Goal: Check status: Check status

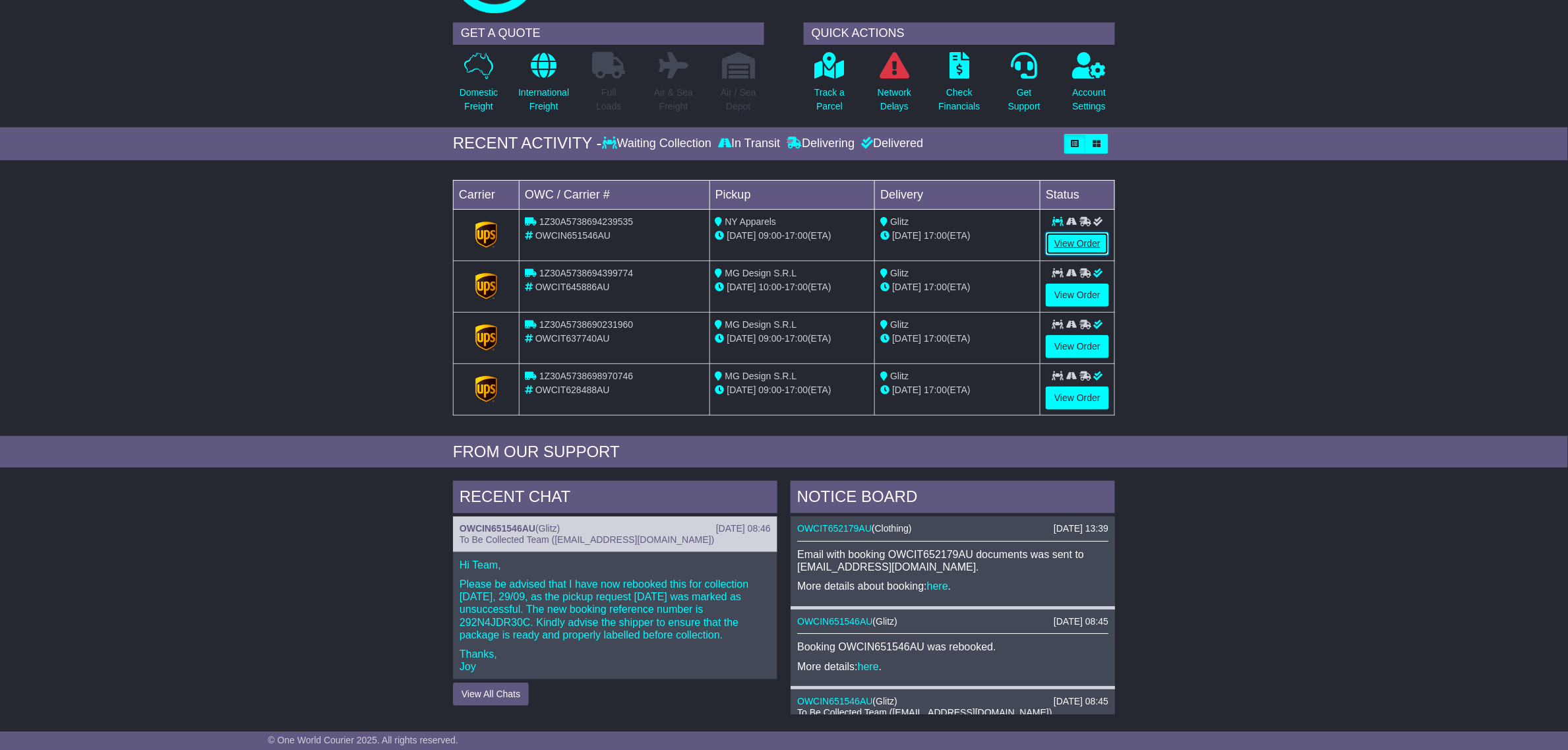
click at [1085, 242] on link "View Order" at bounding box center [1077, 243] width 63 height 23
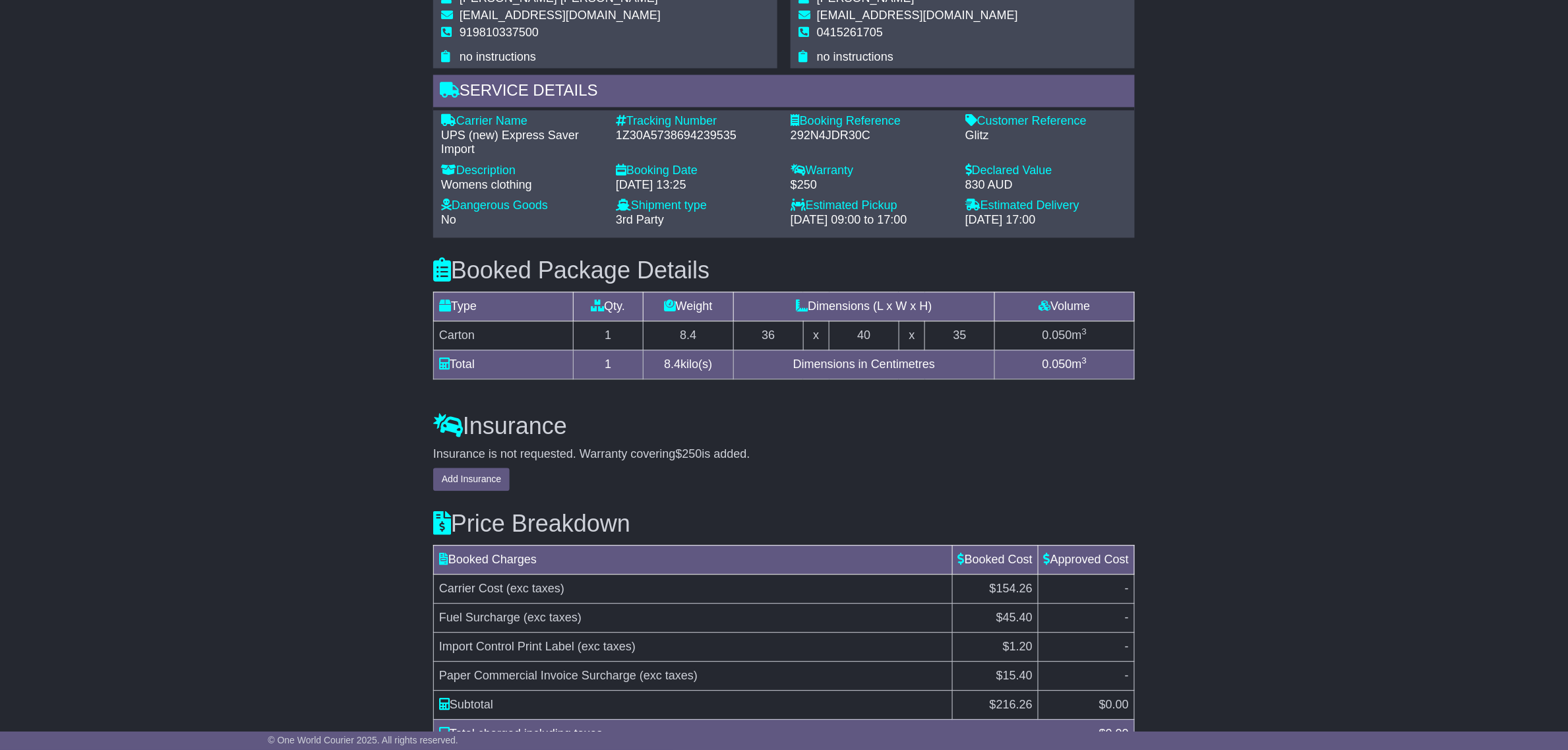
scroll to position [989, 0]
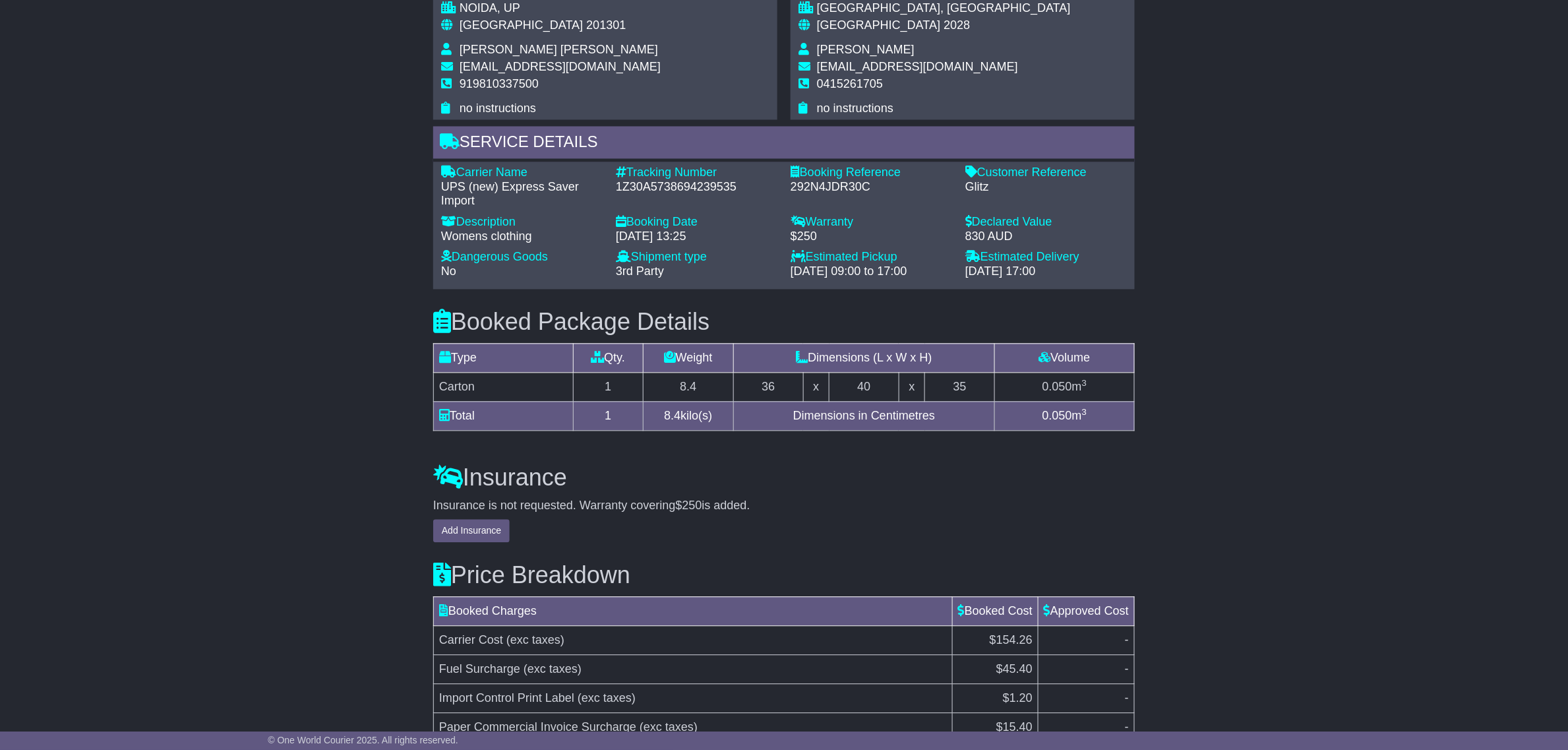
click at [710, 195] on div "1Z30A5738694239535" at bounding box center [696, 188] width 161 height 15
click at [710, 191] on div "1Z30A5738694239535" at bounding box center [696, 188] width 161 height 15
copy div "1Z30A5738694239535"
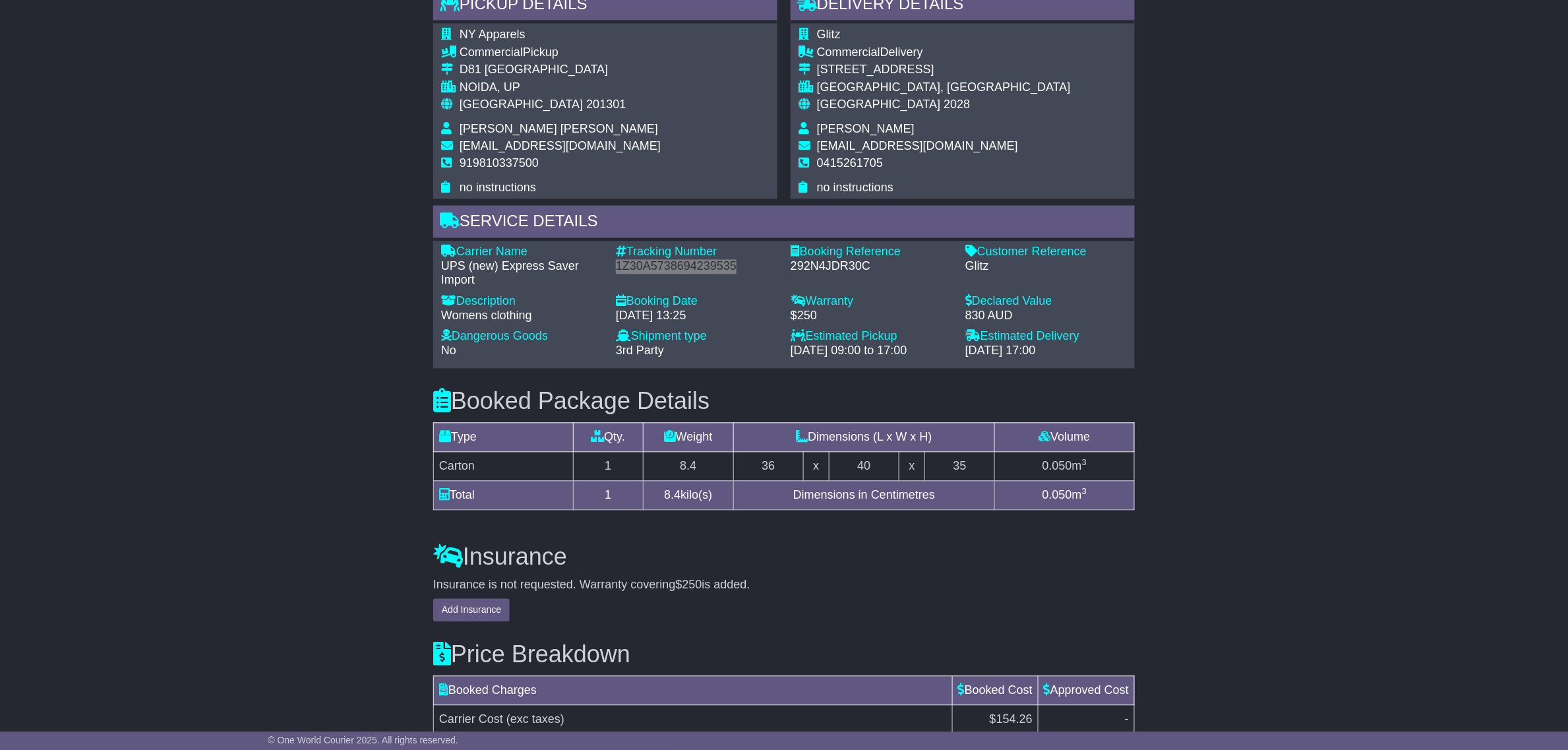
scroll to position [907, 0]
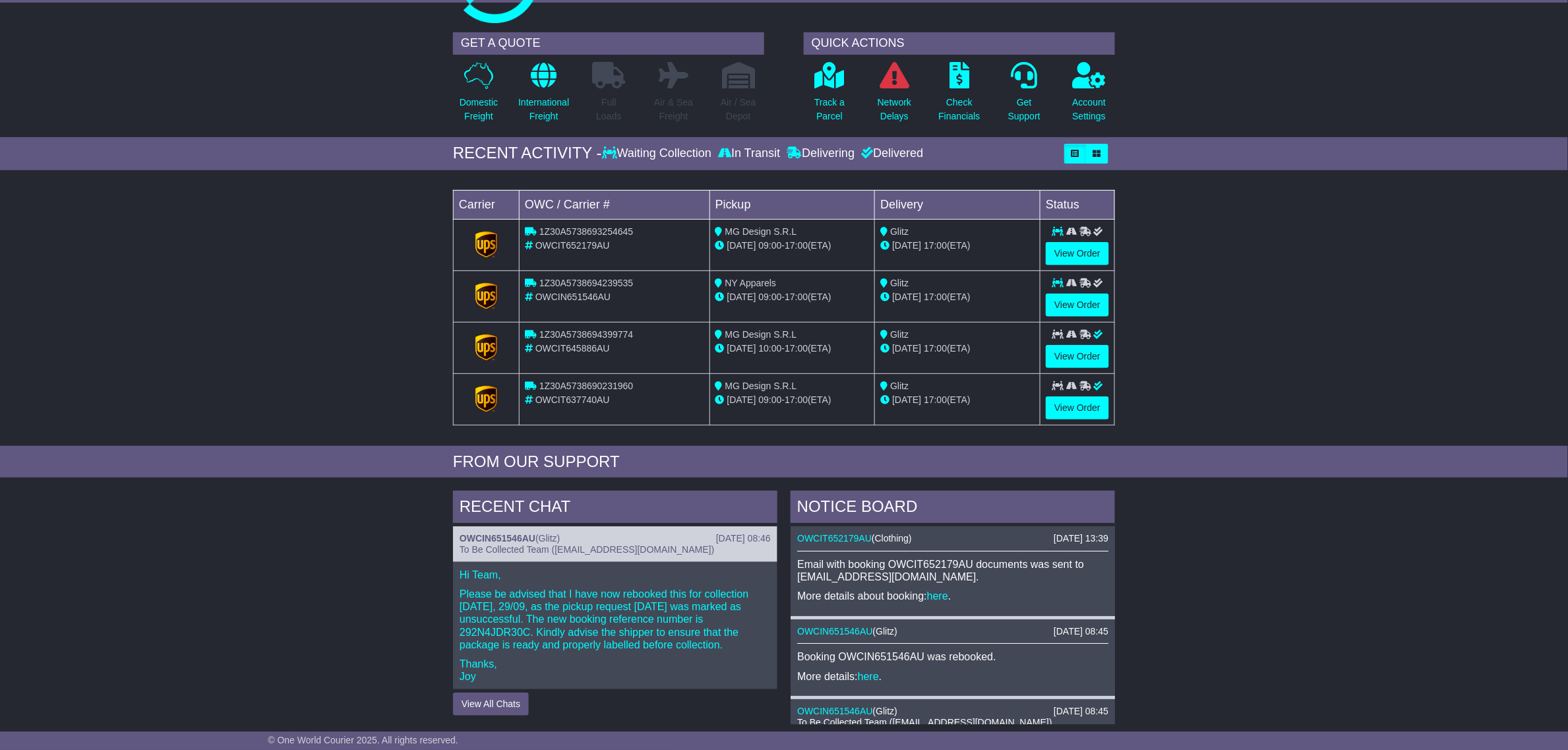
scroll to position [330, 0]
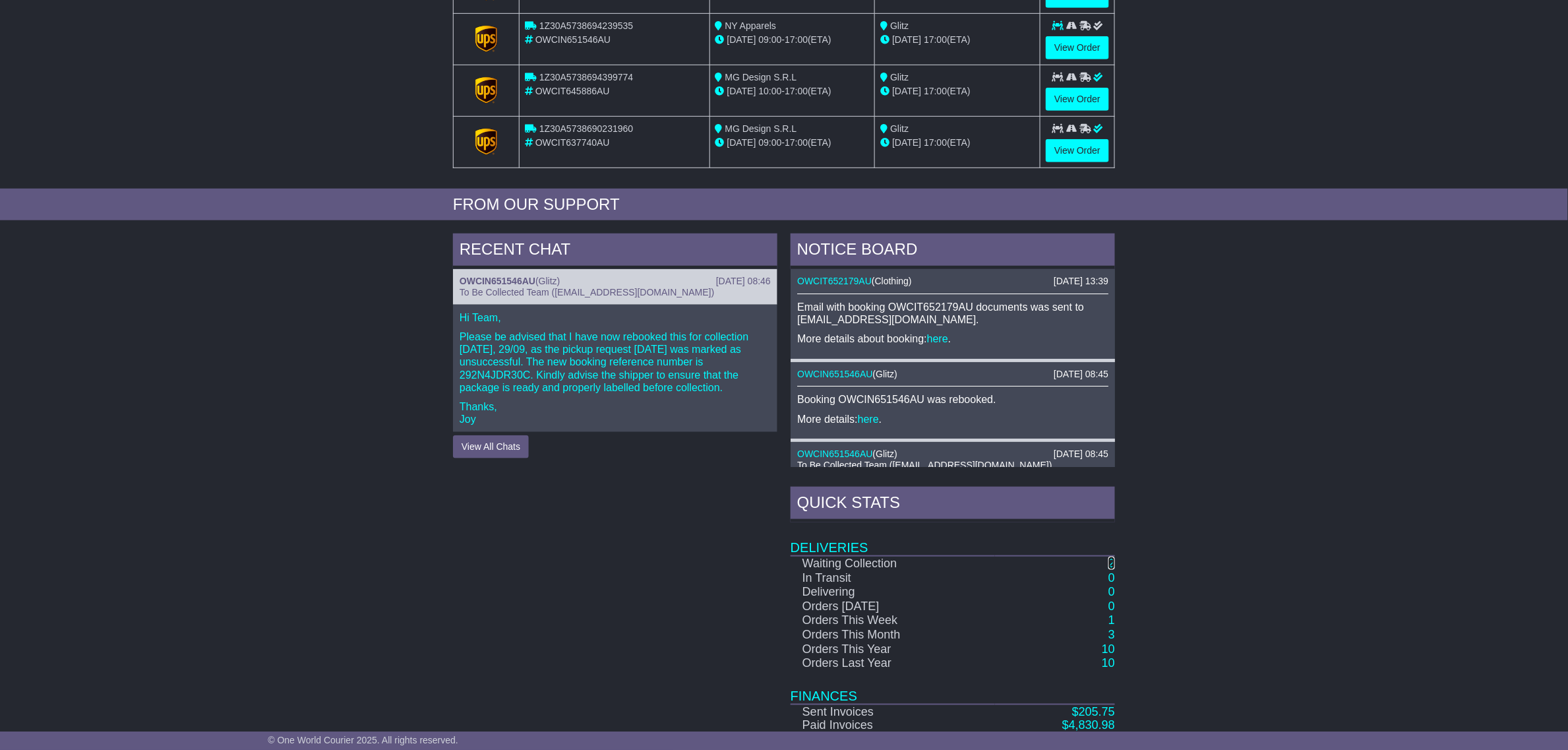
click at [1112, 567] on link "2" at bounding box center [1112, 563] width 7 height 13
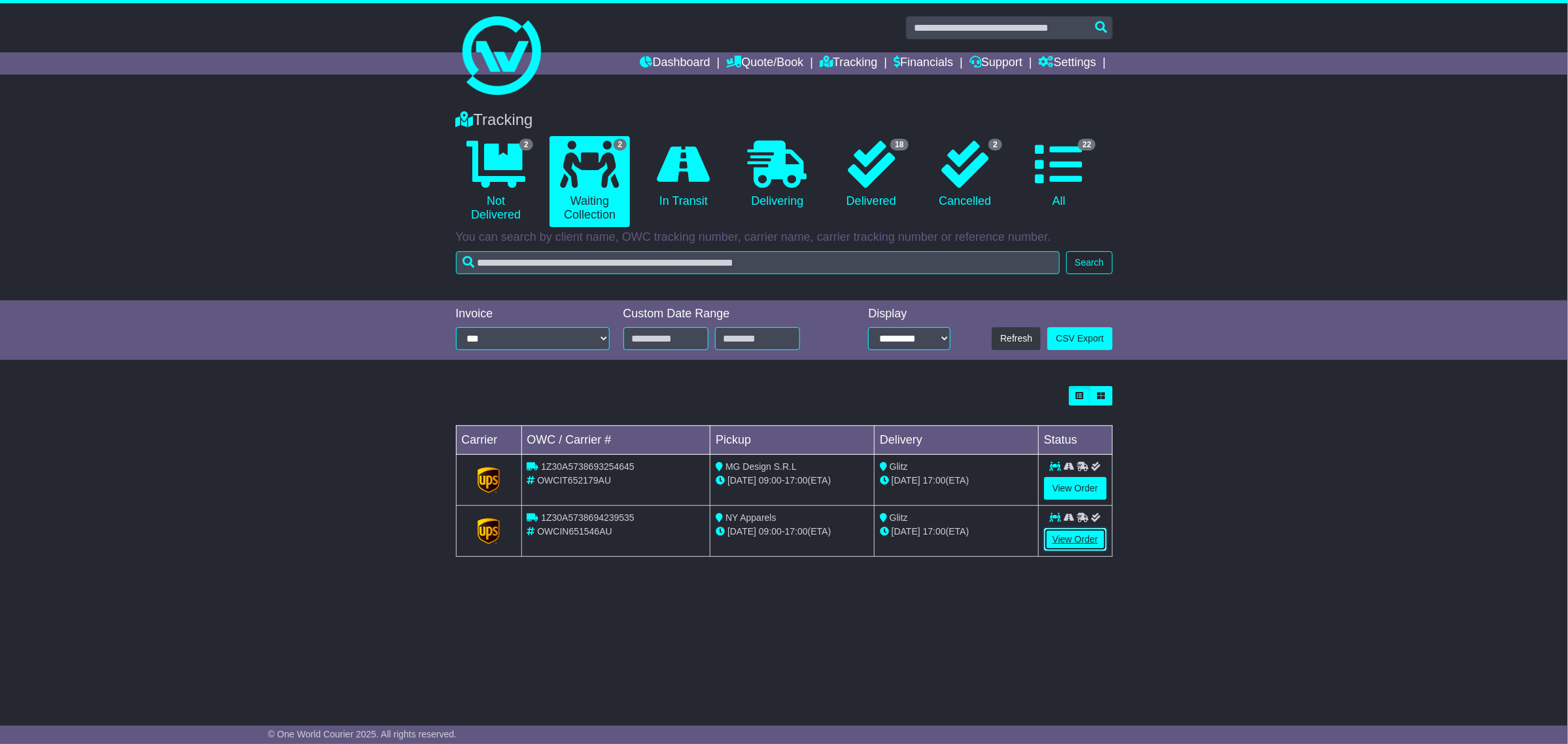
click at [1075, 534] on link "View Order" at bounding box center [1075, 540] width 63 height 23
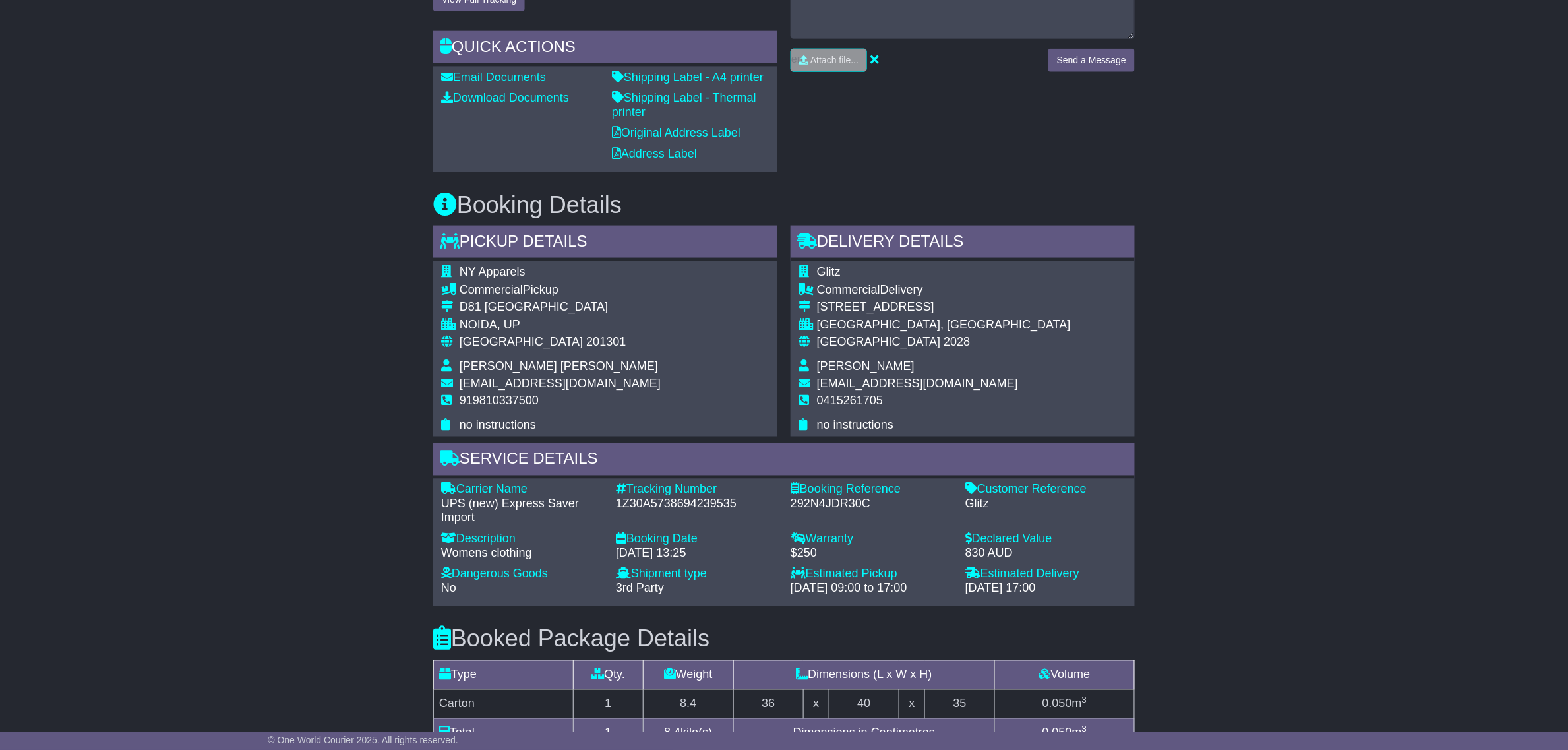
scroll to position [789, 0]
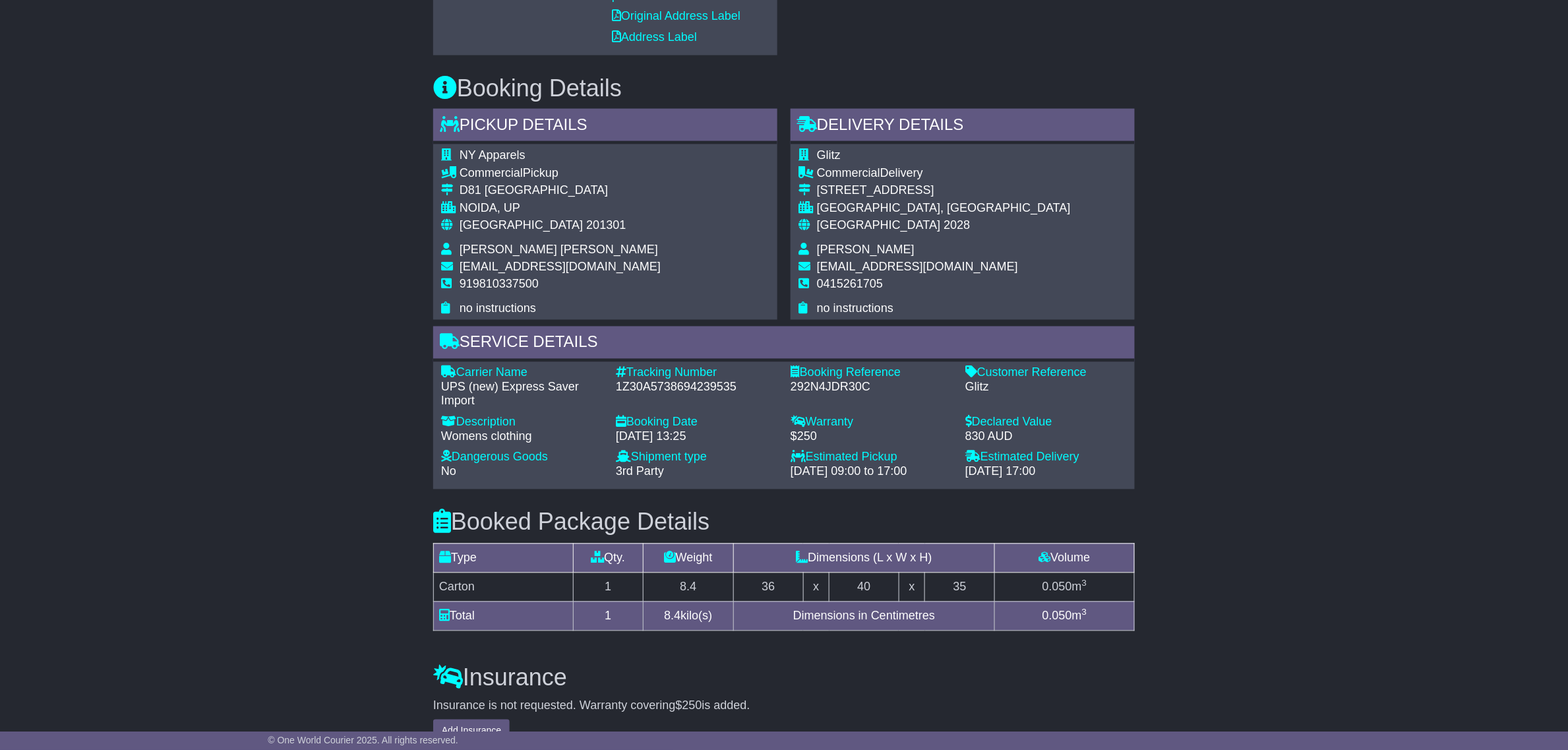
drag, startPoint x: 630, startPoint y: 277, endPoint x: 432, endPoint y: 266, distance: 198.3
click at [433, 266] on div "NY Apparels Commercial Pickup D81 [GEOGRAPHIC_DATA] [GEOGRAPHIC_DATA], UP [GEOG…" at bounding box center [605, 232] width 345 height 175
click at [508, 271] on span "[EMAIL_ADDRESS][DOMAIN_NAME]" at bounding box center [560, 267] width 201 height 13
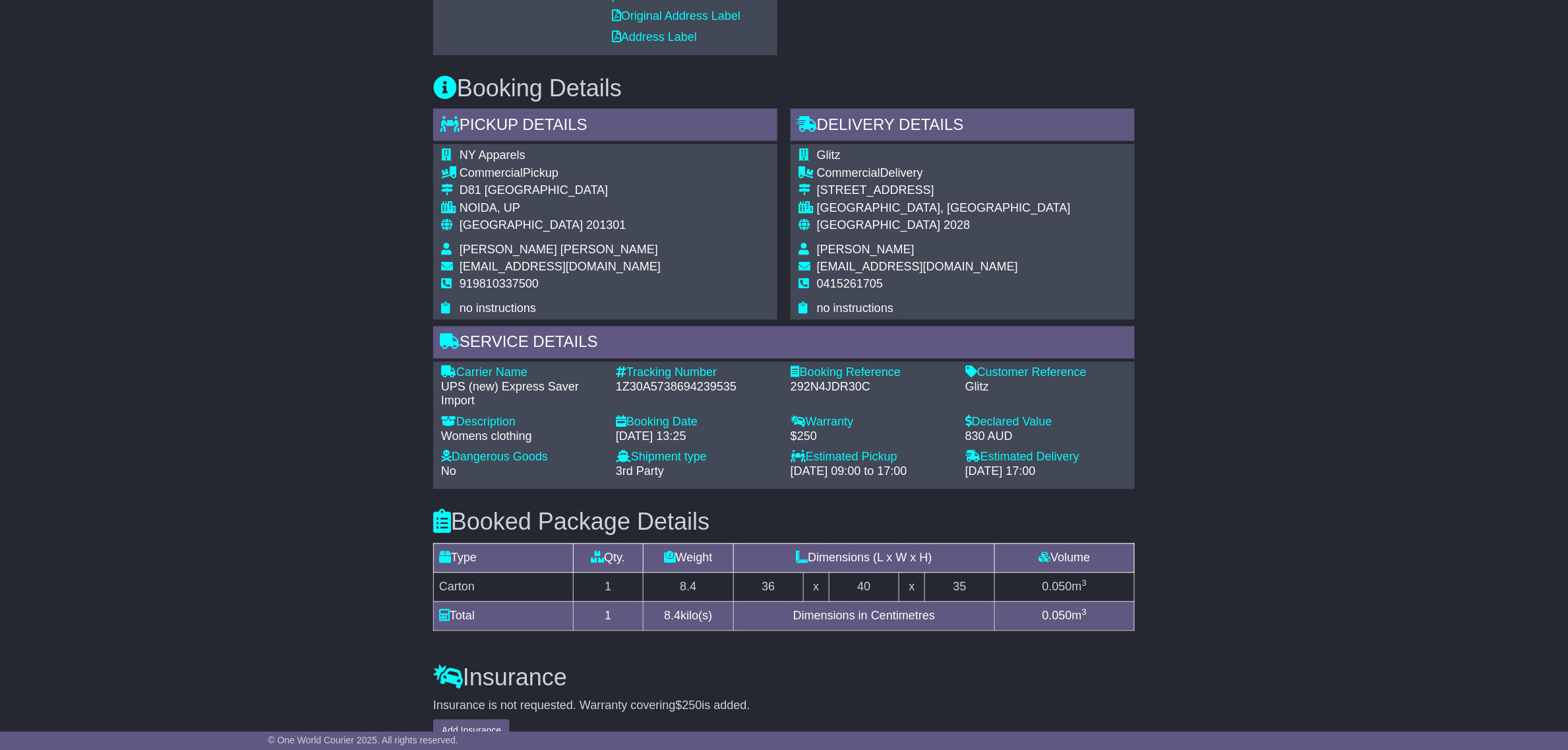
click at [489, 585] on td "Carton" at bounding box center [504, 587] width 140 height 29
click at [465, 585] on td "Carton" at bounding box center [504, 587] width 140 height 29
click at [464, 585] on td "Carton" at bounding box center [504, 587] width 140 height 29
click at [359, 477] on div "Email Download Tracking Pricing Insurance" at bounding box center [784, 254] width 1568 height 1594
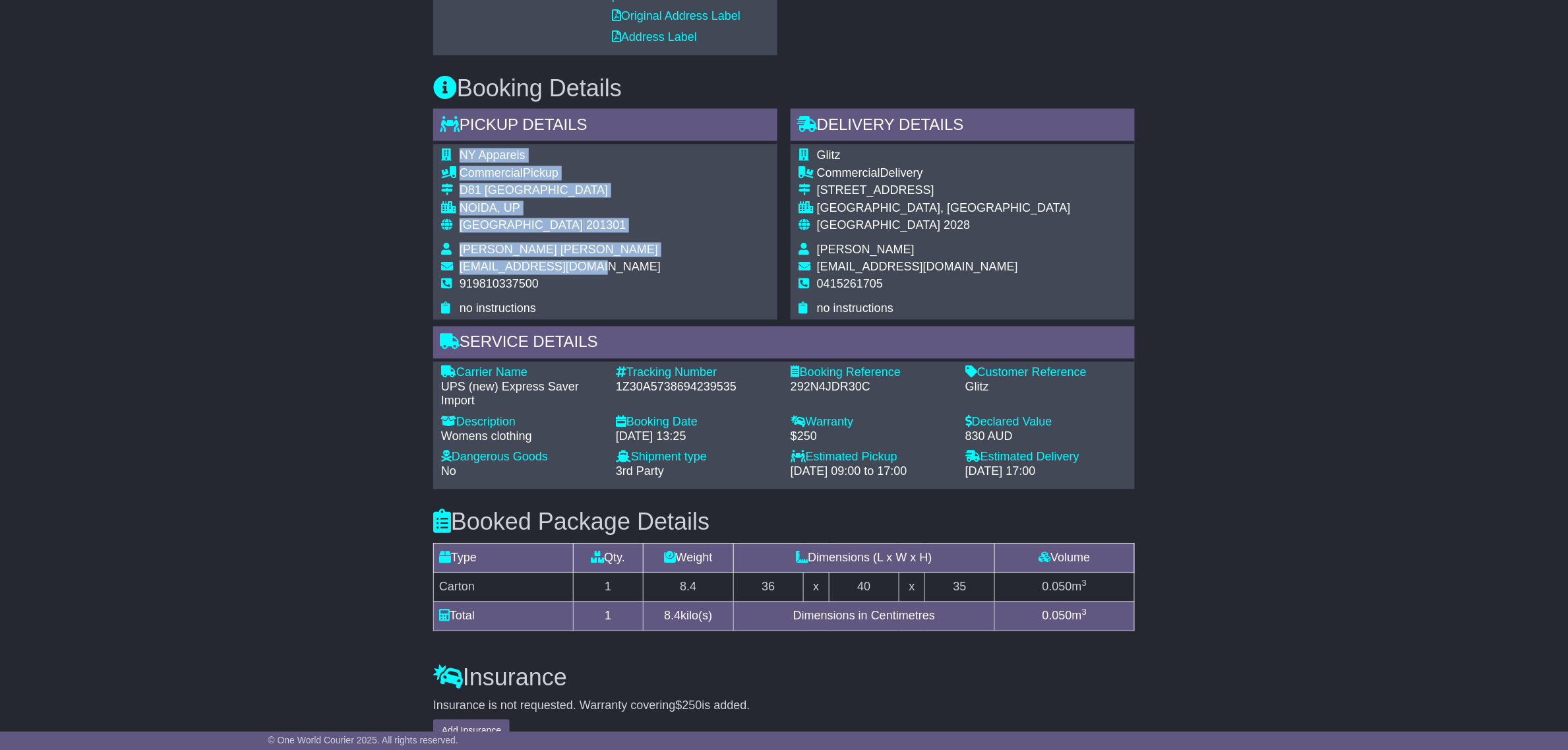
drag, startPoint x: 652, startPoint y: 265, endPoint x: 577, endPoint y: 261, distance: 75.1
click at [580, 261] on div "NY Apparels Commercial Pickup D81 Sector 63 Noida NOIDA, UP India 201301 Yogesh…" at bounding box center [605, 232] width 345 height 175
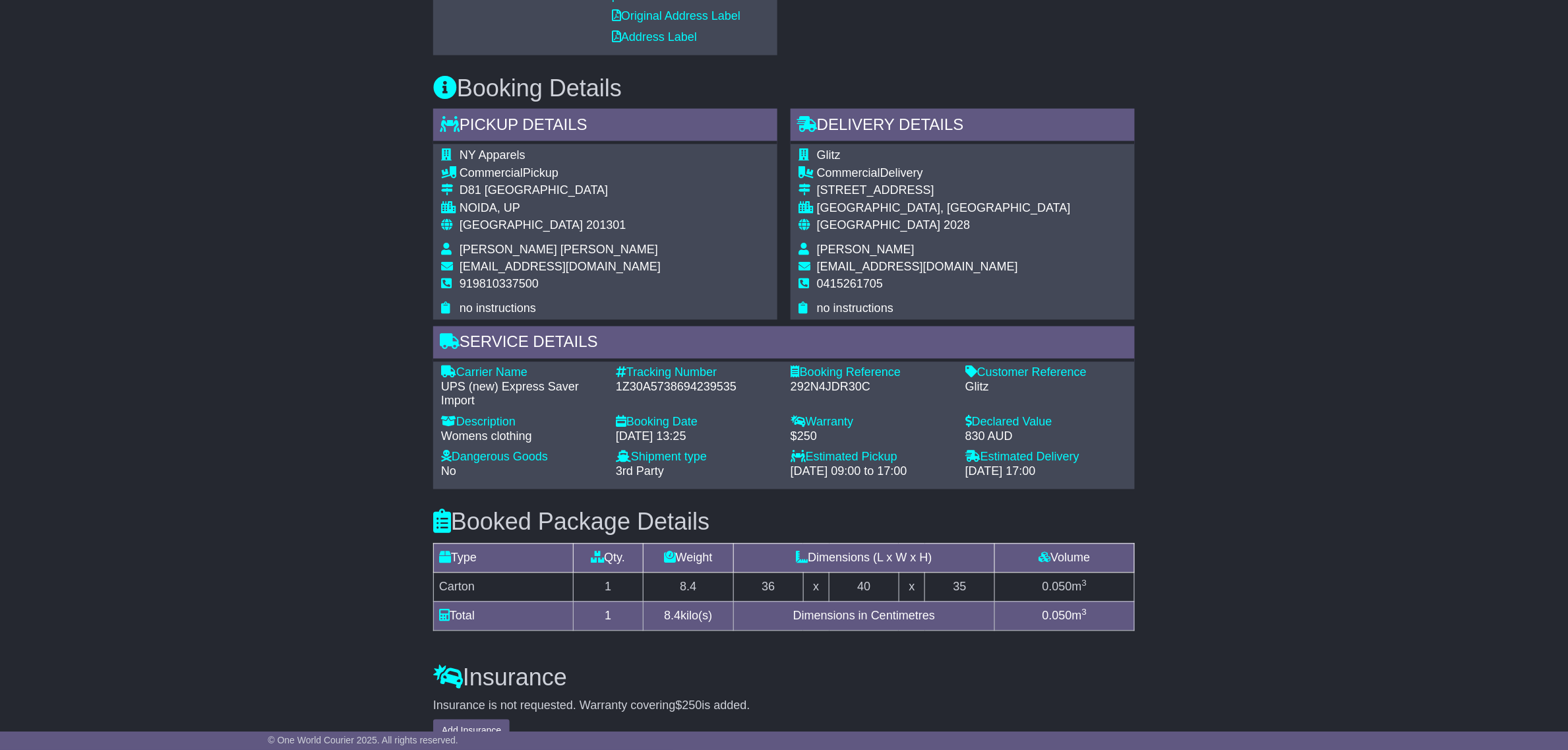
click at [562, 261] on span "yogesh@npinternational.in" at bounding box center [560, 267] width 201 height 13
click at [677, 259] on div "NY Apparels Commercial Pickup D81 Sector 63 Noida NOIDA, UP India 201301 Yogesh…" at bounding box center [605, 232] width 345 height 175
click at [476, 151] on span "NY Apparels" at bounding box center [492, 155] width 66 height 13
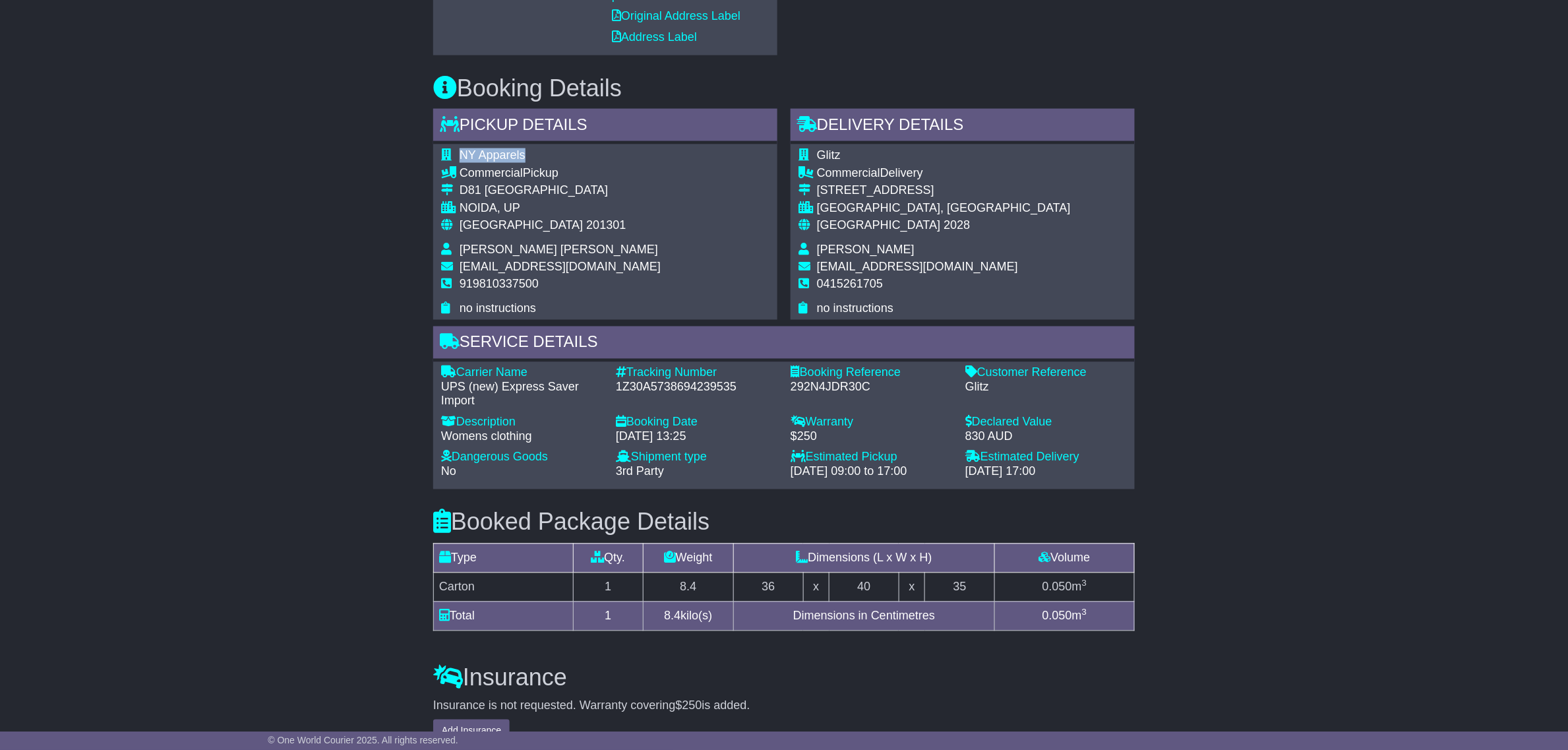
drag, startPoint x: 476, startPoint y: 151, endPoint x: 556, endPoint y: 227, distance: 110.3
click at [478, 151] on span "NY Apparels" at bounding box center [492, 155] width 66 height 13
click at [614, 290] on div "NY Apparels Commercial Pickup D81 Sector 63 Noida NOIDA, UP India 201301 Yogesh…" at bounding box center [605, 232] width 345 height 175
click at [568, 269] on span "yogesh@npinternational.in" at bounding box center [560, 267] width 201 height 13
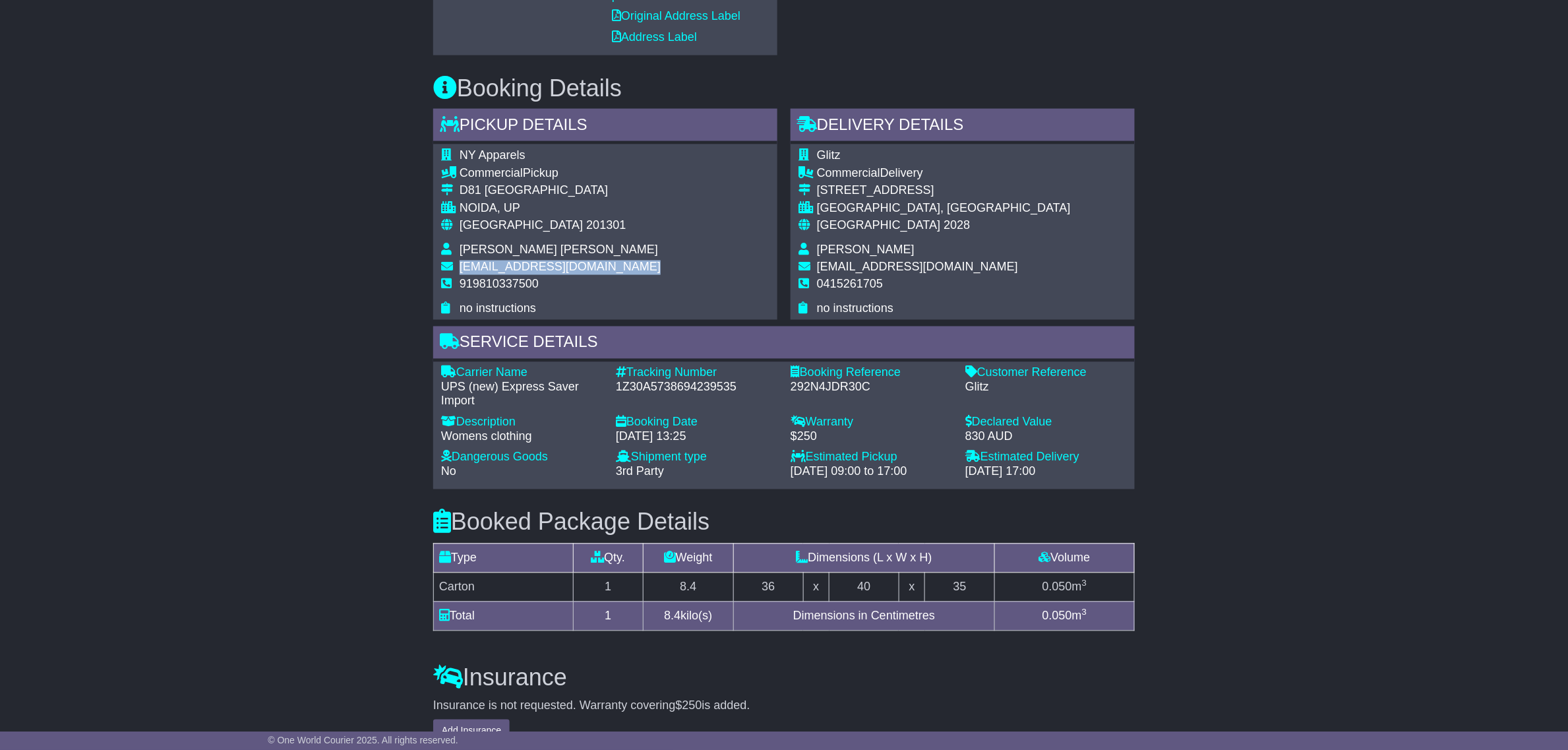
click at [568, 269] on span "yogesh@npinternational.in" at bounding box center [560, 267] width 201 height 13
click at [623, 261] on div "NY Apparels Commercial Pickup D81 Sector 63 Noida NOIDA, UP India 201301 Yogesh…" at bounding box center [605, 232] width 345 height 175
click at [575, 268] on span "yogesh@npinternational.in" at bounding box center [560, 267] width 201 height 13
click at [580, 273] on span "yogesh@npinternational.in" at bounding box center [560, 267] width 201 height 13
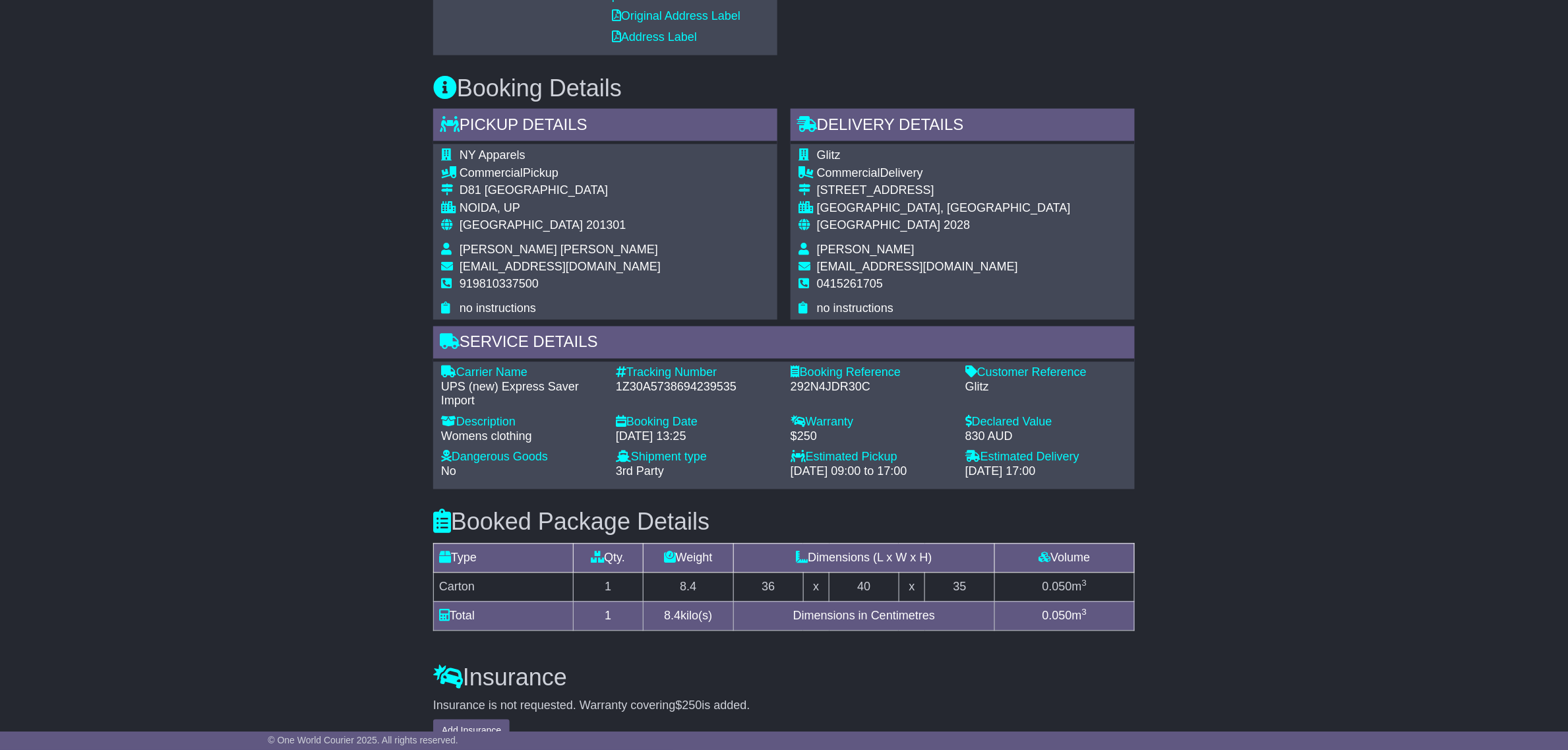
click at [624, 272] on div "NY Apparels Commercial Pickup D81 Sector 63 Noida NOIDA, UP India 201301 Yogesh…" at bounding box center [605, 232] width 345 height 175
click at [614, 271] on div "NY Apparels Commercial Pickup D81 Sector 63 Noida NOIDA, UP India 201301 Yogesh…" at bounding box center [605, 232] width 345 height 175
click at [669, 258] on div "NY Apparels Commercial Pickup D81 Sector 63 Noida NOIDA, UP India 201301 Yogesh…" at bounding box center [605, 232] width 345 height 175
click at [657, 269] on div "NY Apparels Commercial Pickup D81 Sector 63 Noida NOIDA, UP India 201301 Yogesh…" at bounding box center [605, 232] width 345 height 175
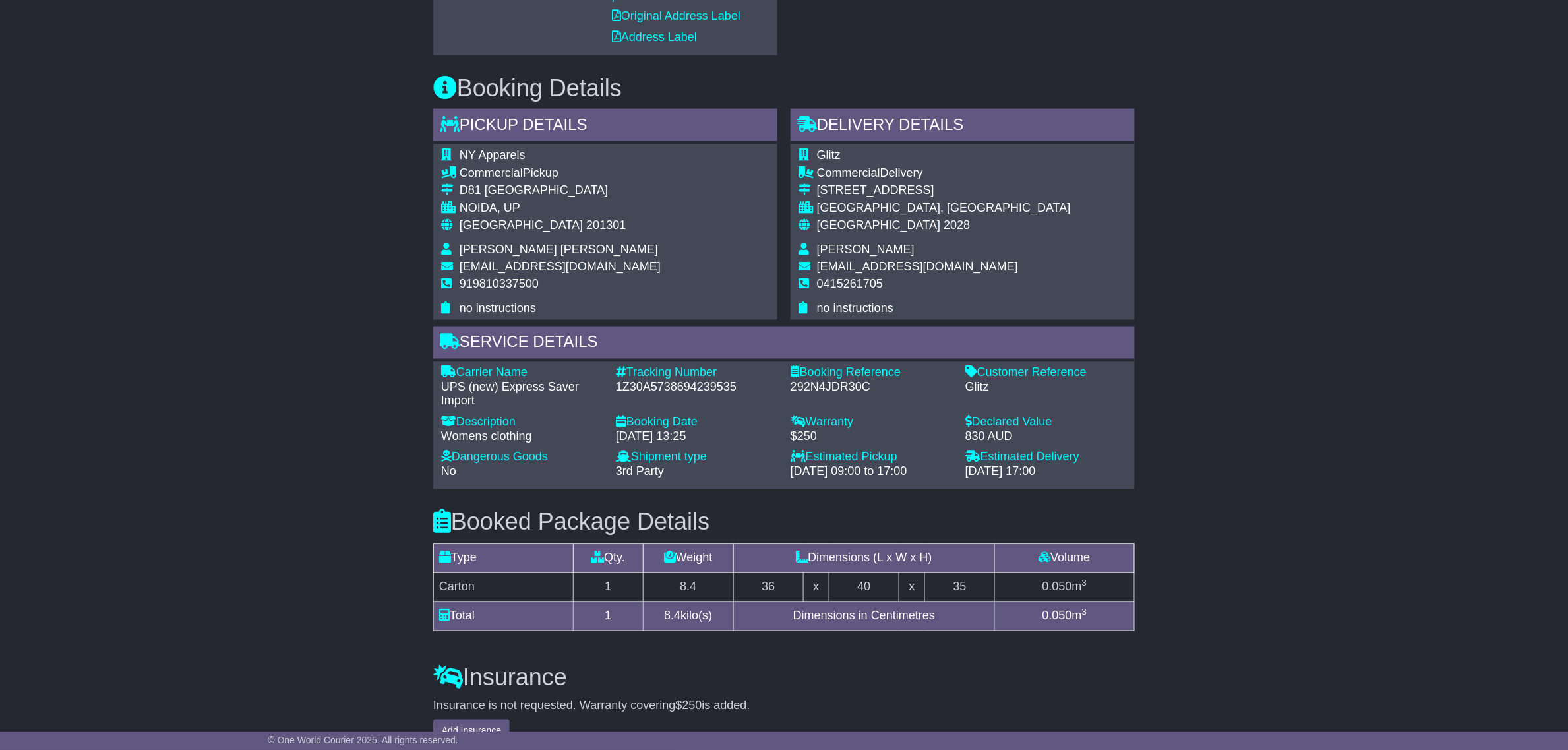
click at [1042, 200] on div "Glitz Commercial Delivery 1/57 Ocean Ave DOUBLE BAY, NSW Australia 2028 Sandra …" at bounding box center [962, 232] width 345 height 175
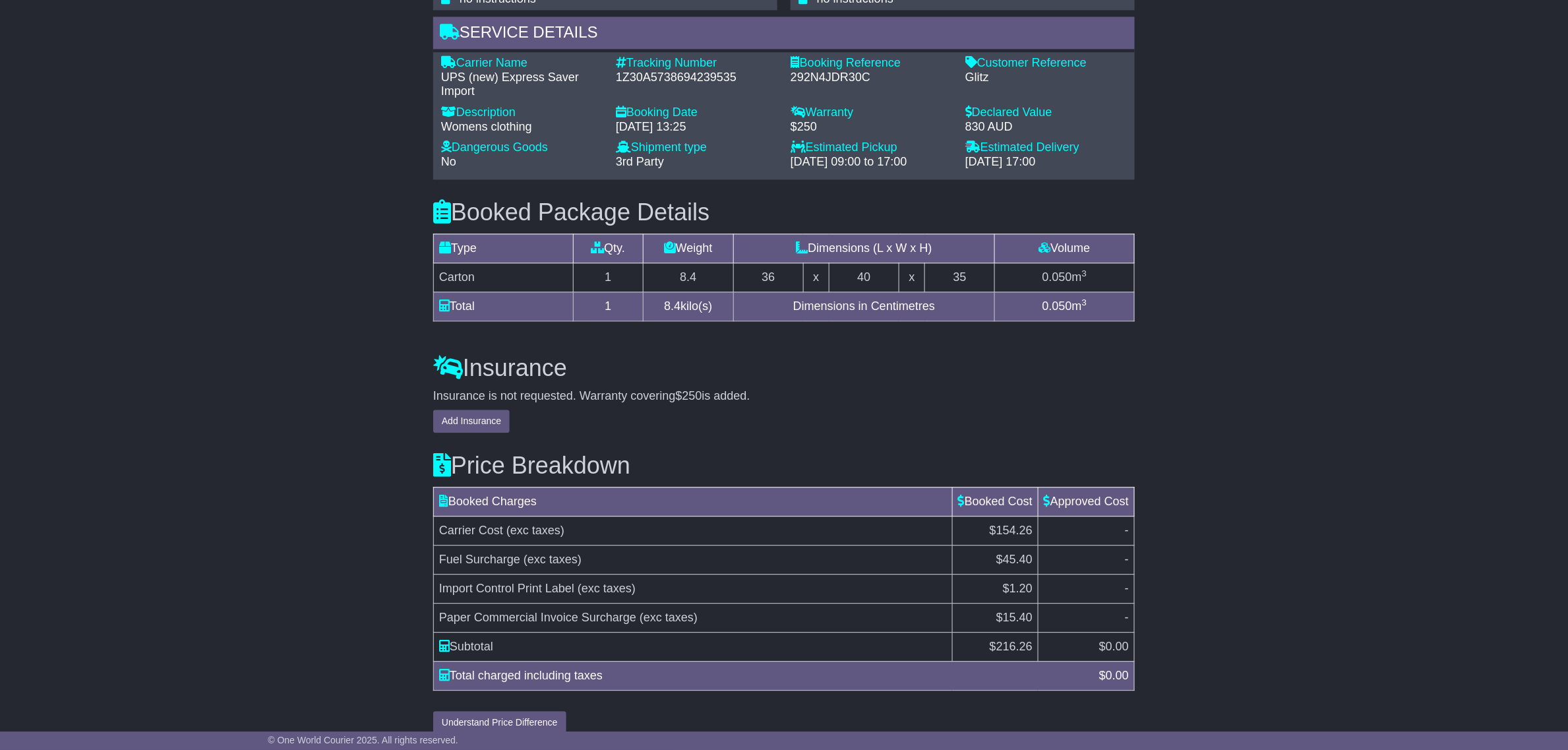
scroll to position [1119, 0]
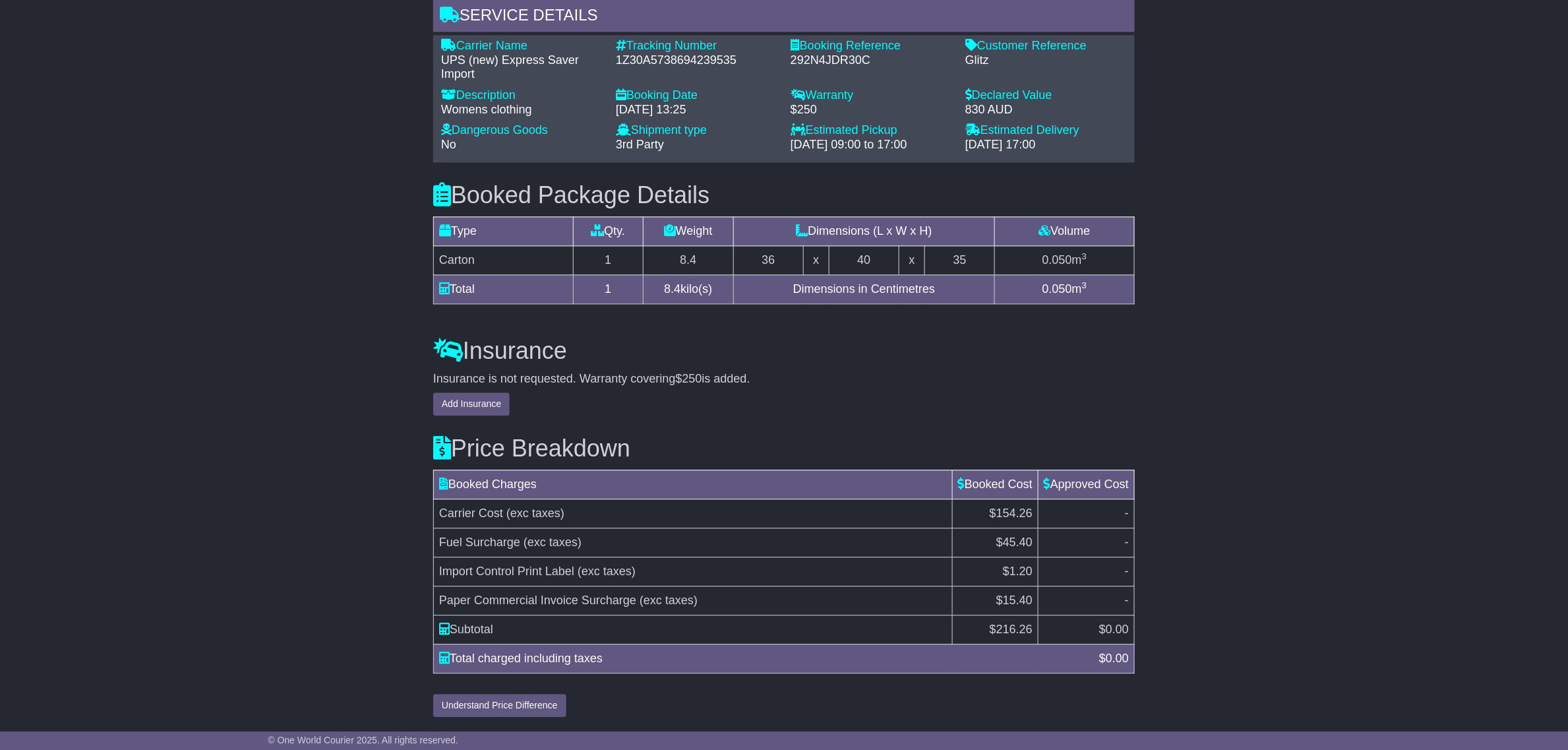
drag, startPoint x: 190, startPoint y: 463, endPoint x: 199, endPoint y: 463, distance: 9.0
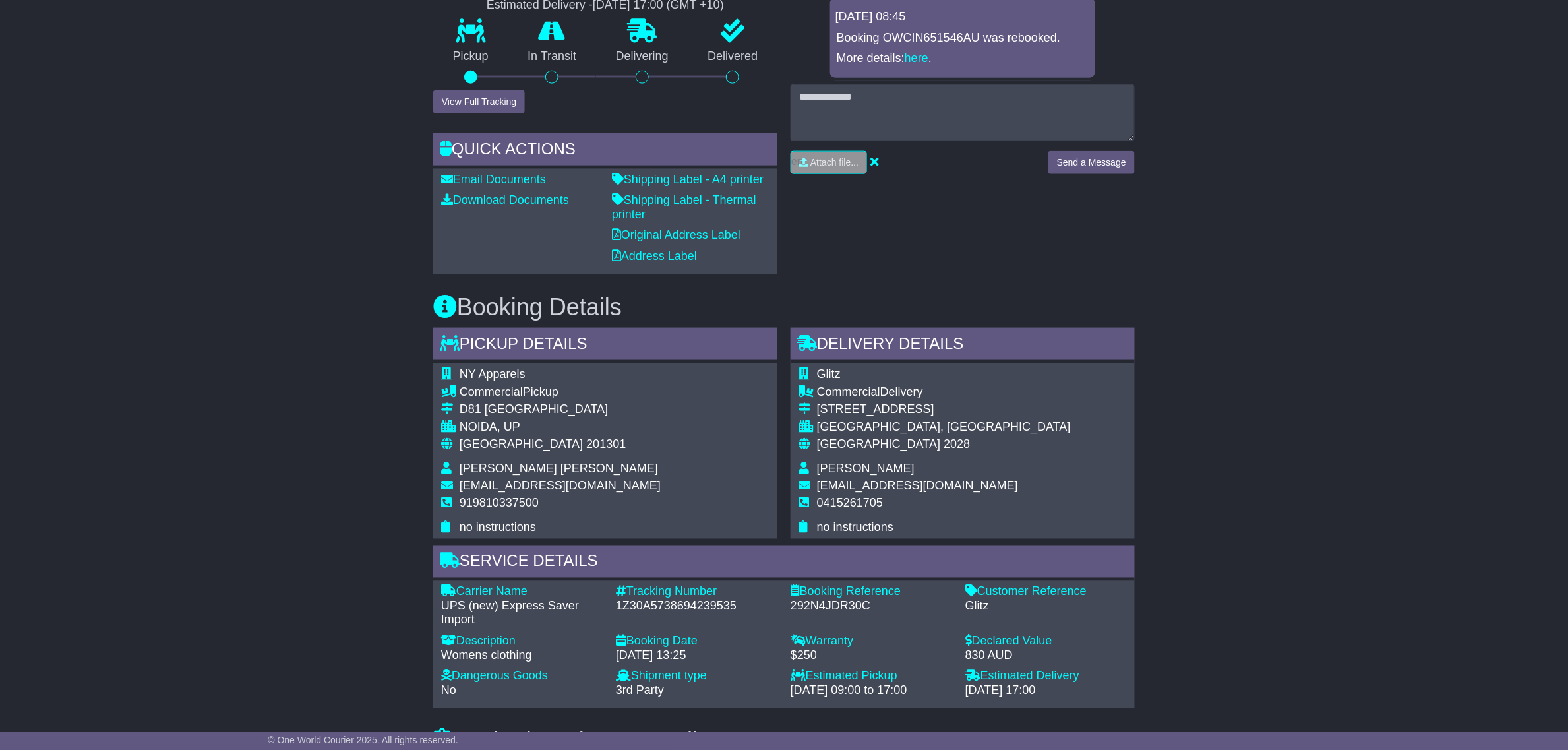
scroll to position [542, 0]
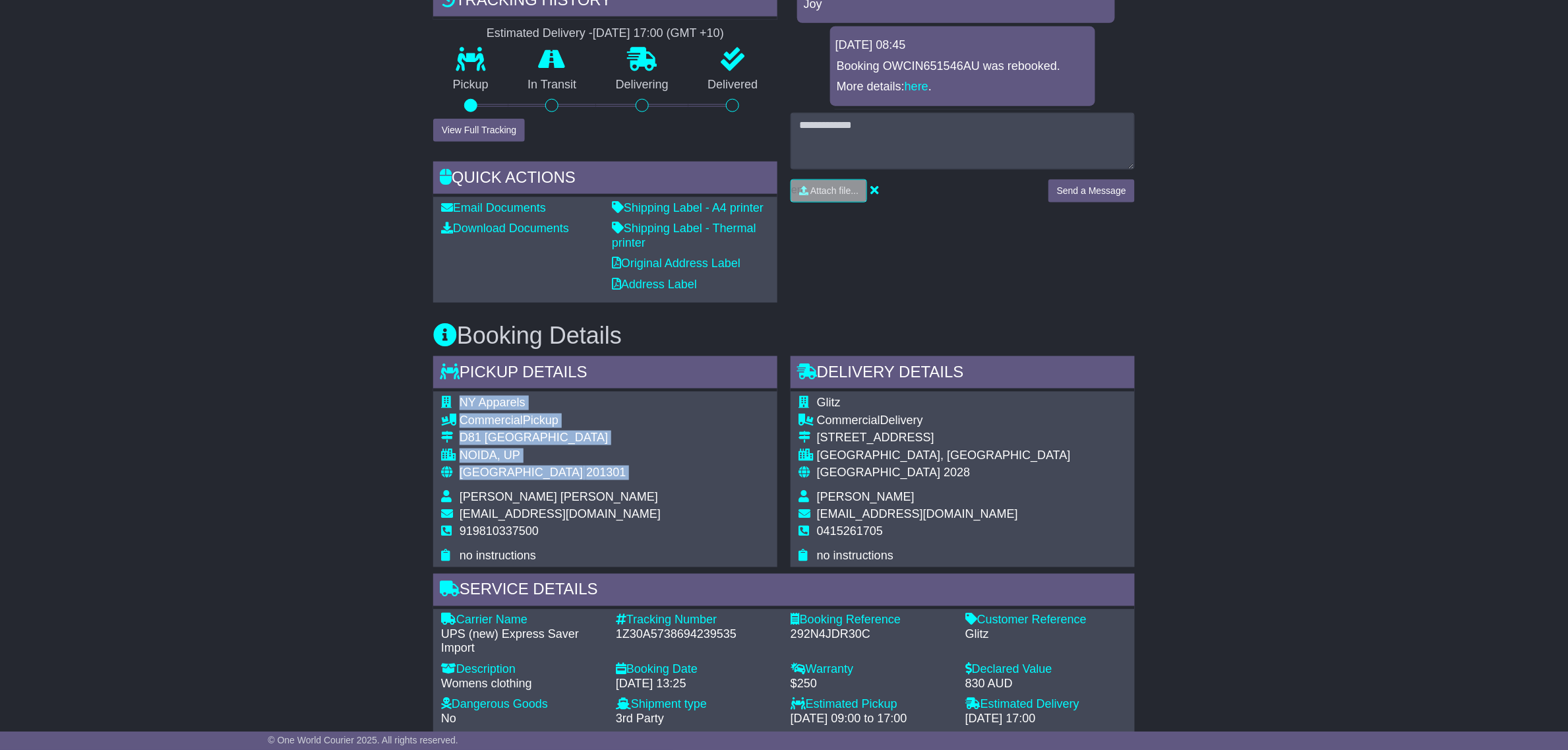
drag, startPoint x: 627, startPoint y: 513, endPoint x: 482, endPoint y: 513, distance: 145.0
click at [450, 498] on div "NY Apparels Commercial Pickup D81 Sector 63 Noida NOIDA, UP India 201301 Yogesh…" at bounding box center [605, 479] width 345 height 175
click at [534, 528] on span "919810337500" at bounding box center [499, 532] width 79 height 13
click at [539, 519] on span "yogesh@npinternational.in" at bounding box center [560, 515] width 201 height 13
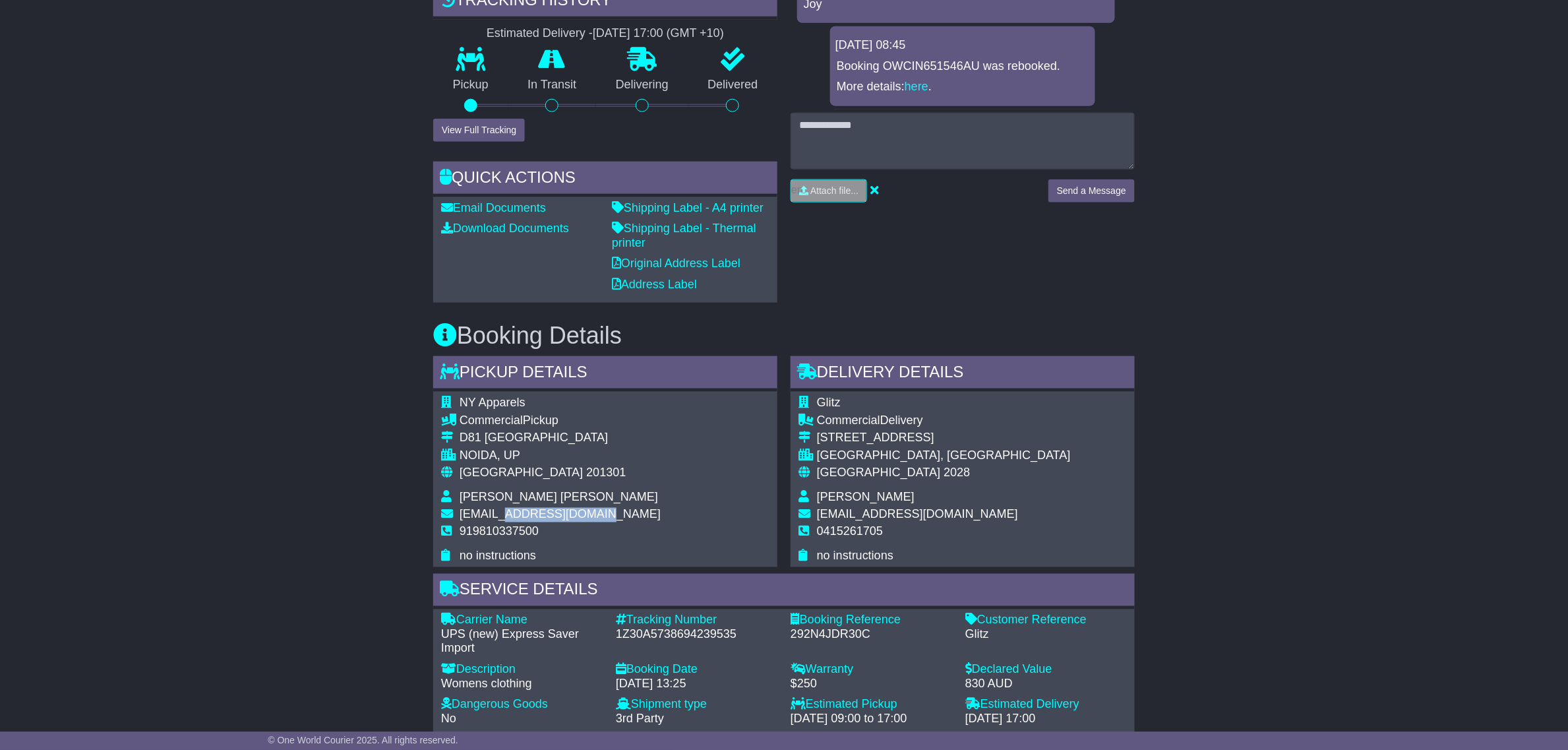
click at [539, 519] on span "yogesh@npinternational.in" at bounding box center [560, 515] width 201 height 13
click at [314, 498] on div "Email Download Tracking Pricing Insurance" at bounding box center [784, 501] width 1568 height 1594
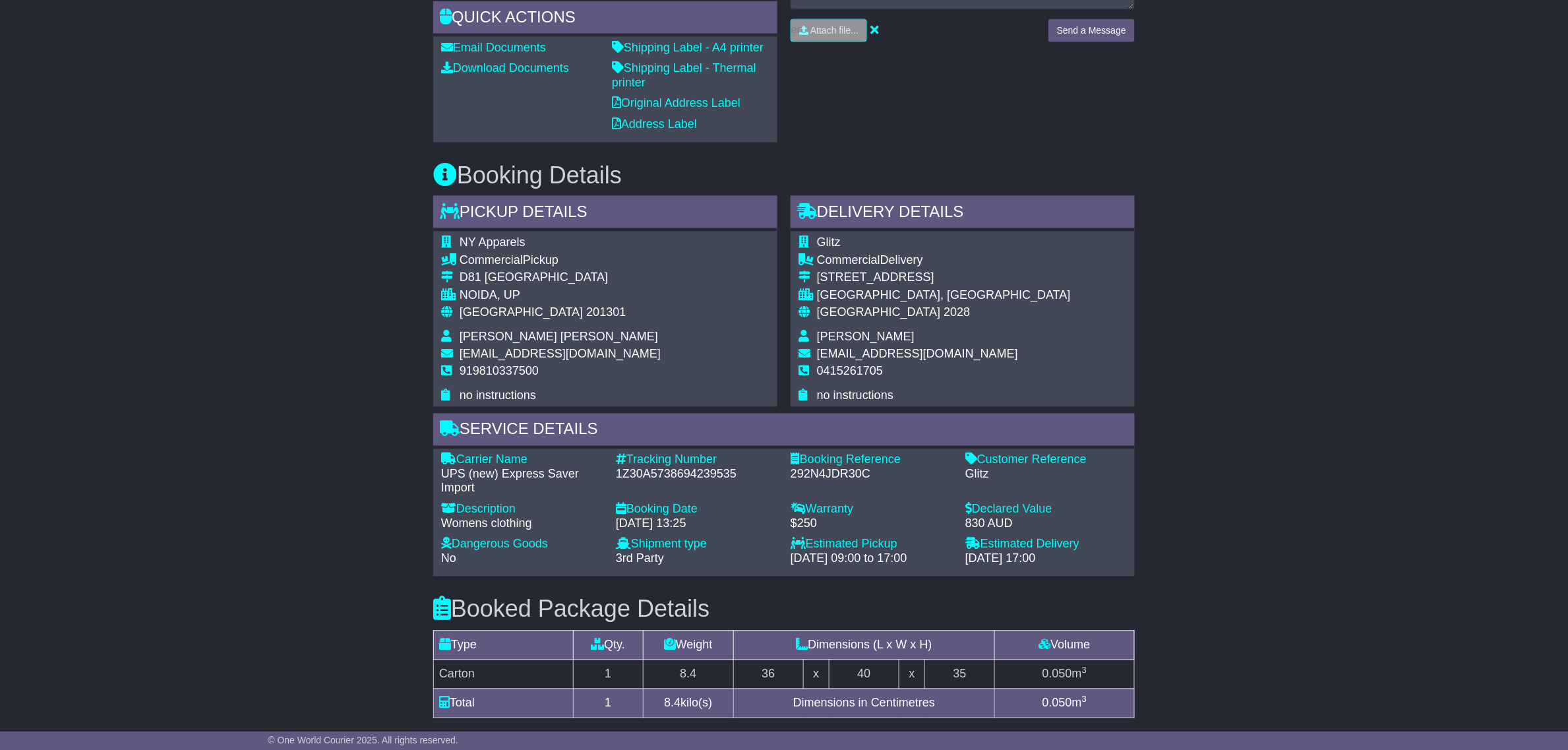
scroll to position [789, 0]
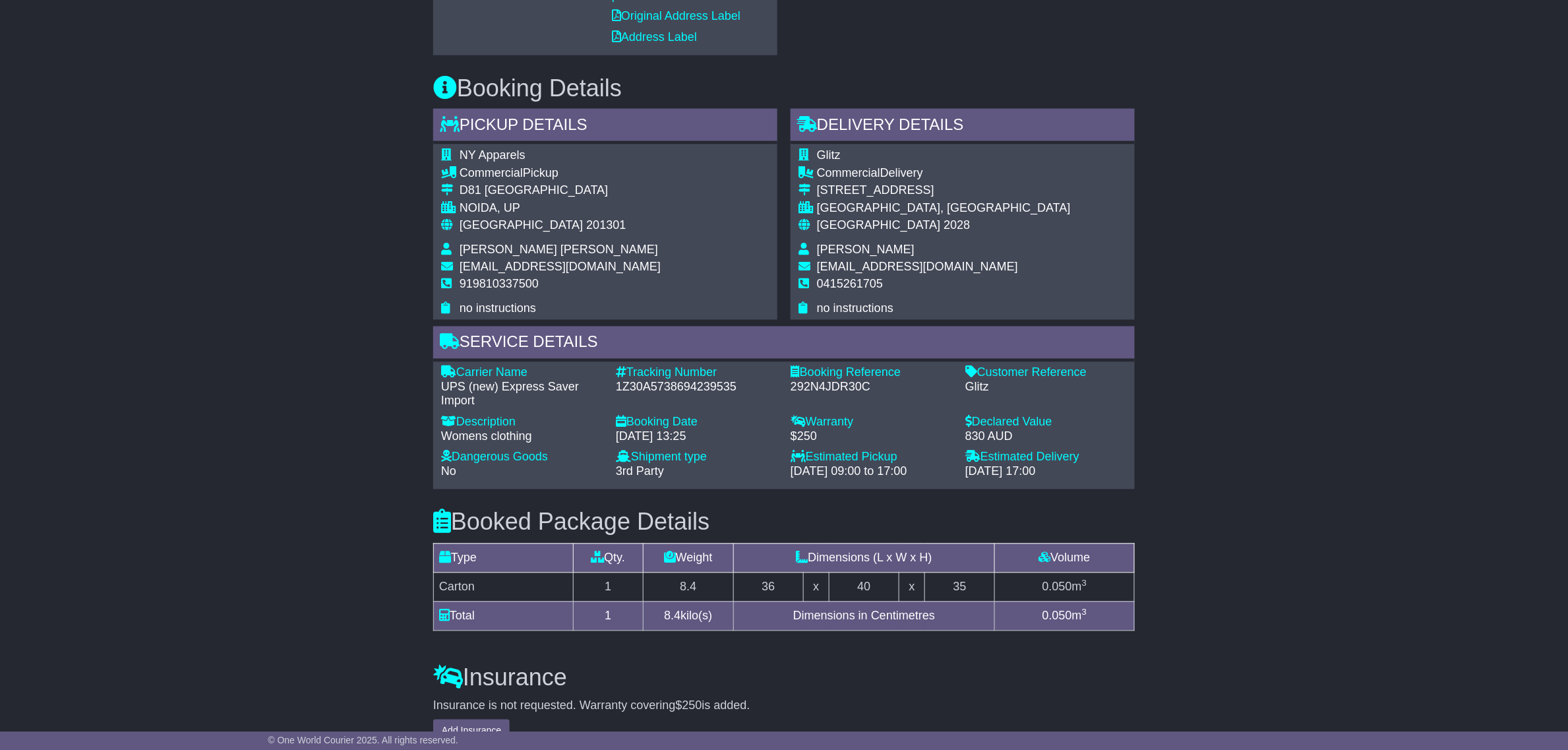
drag, startPoint x: 670, startPoint y: 492, endPoint x: 631, endPoint y: 469, distance: 45.3
click at [633, 469] on div "Shipment type - 3rd Party Sending Receiving" at bounding box center [696, 468] width 175 height 35
click at [653, 472] on span "3rd Party" at bounding box center [640, 472] width 48 height 13
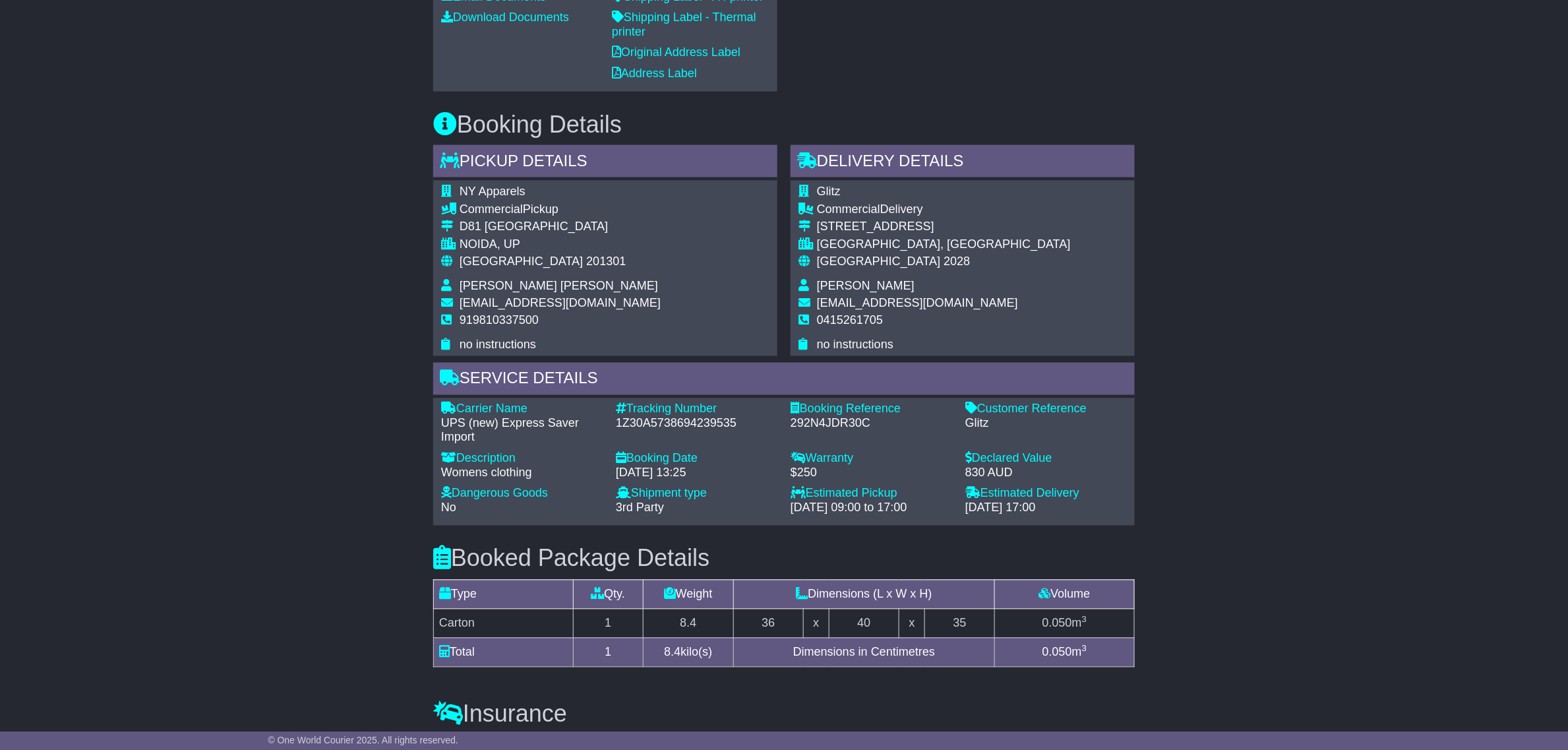
scroll to position [625, 0]
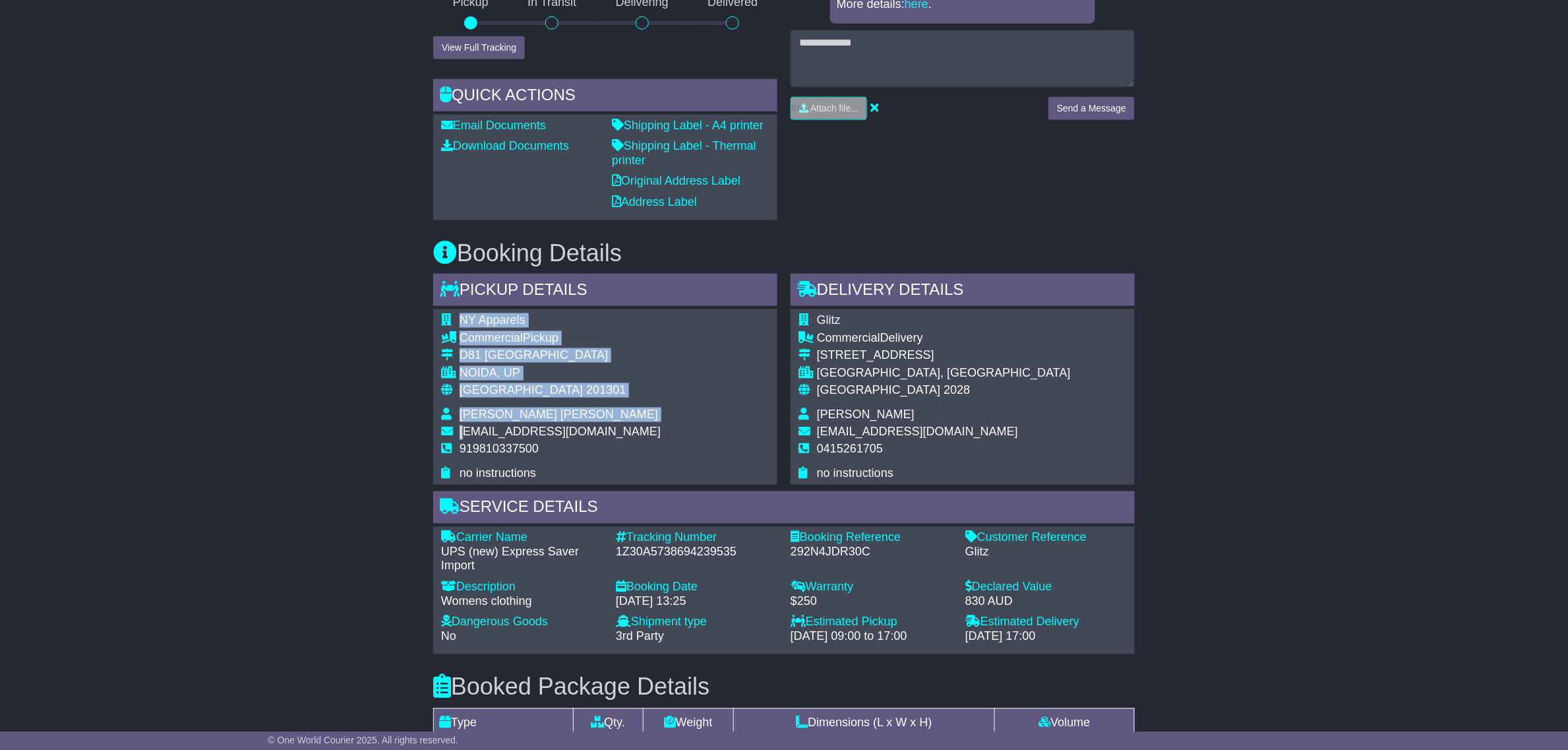
drag, startPoint x: 634, startPoint y: 432, endPoint x: 465, endPoint y: 432, distance: 169.0
click at [464, 432] on div "NY Apparels Commercial Pickup D81 Sector 63 Noida NOIDA, UP India 201301 Yogesh…" at bounding box center [605, 397] width 345 height 175
click at [465, 432] on span "yogesh@npinternational.in" at bounding box center [560, 432] width 201 height 13
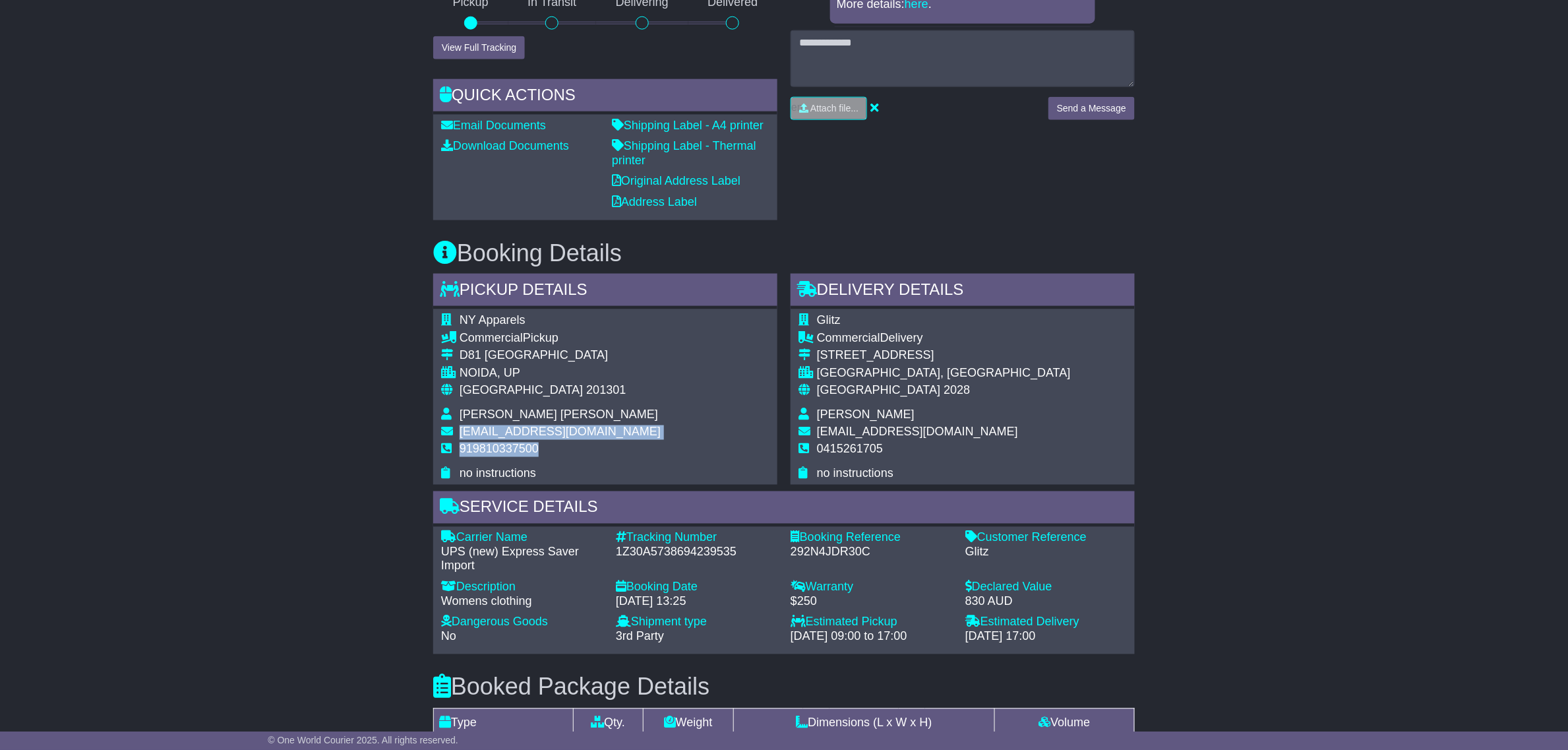
drag, startPoint x: 463, startPoint y: 432, endPoint x: 595, endPoint y: 436, distance: 132.1
click at [581, 443] on tbody "NY Apparels Commercial Pickup D81 Sector 63 Noida NOIDA, UP India 201301 Yogesh…" at bounding box center [550, 397] width 219 height 167
click at [606, 433] on div "NY Apparels Commercial Pickup D81 Sector 63 Noida NOIDA, UP India 201301 Yogesh…" at bounding box center [605, 397] width 345 height 175
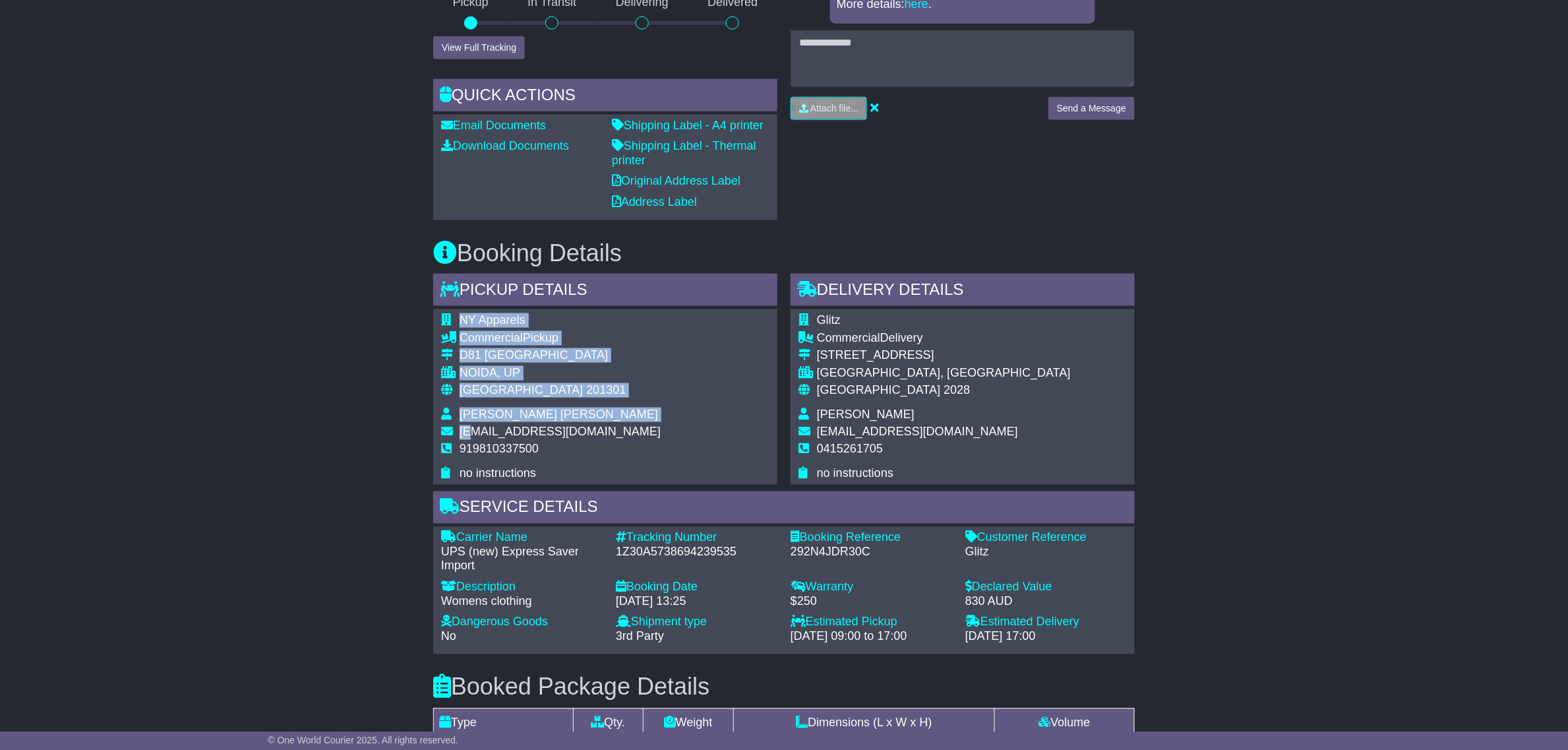
drag, startPoint x: 608, startPoint y: 431, endPoint x: 464, endPoint y: 433, distance: 144.0
click at [471, 434] on div "NY Apparels Commercial Pickup D81 Sector 63 Noida NOIDA, UP India 201301 Yogesh…" at bounding box center [605, 397] width 345 height 175
drag, startPoint x: 462, startPoint y: 433, endPoint x: 608, endPoint y: 435, distance: 146.0
click at [608, 435] on div "NY Apparels Commercial Pickup D81 Sector 63 Noida NOIDA, UP India 201301 Yogesh…" at bounding box center [605, 397] width 345 height 175
click at [612, 427] on div "NY Apparels Commercial Pickup D81 Sector 63 Noida NOIDA, UP India 201301 Yogesh…" at bounding box center [605, 397] width 345 height 175
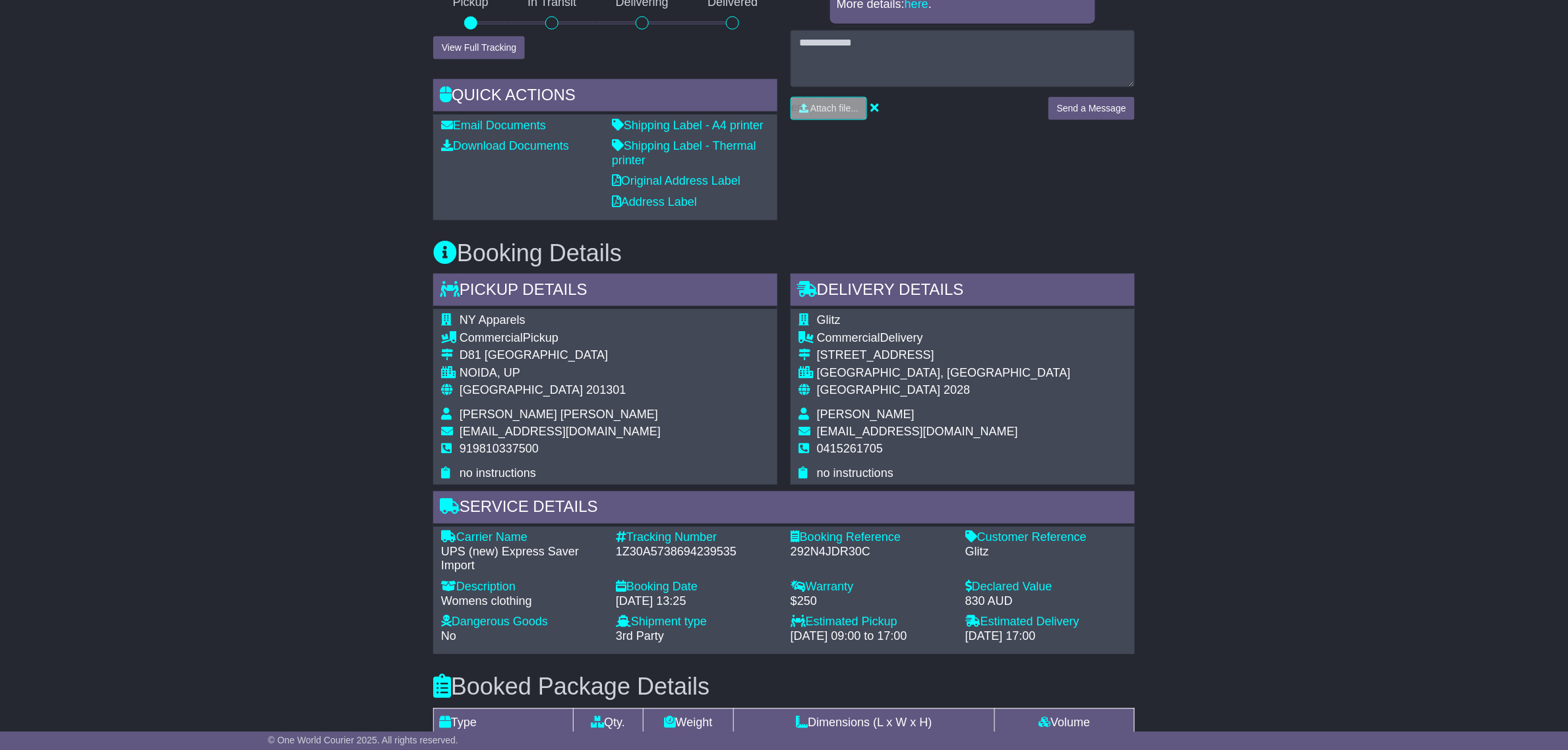
click at [311, 442] on div "Email Download Tracking Pricing Insurance" at bounding box center [784, 419] width 1568 height 1594
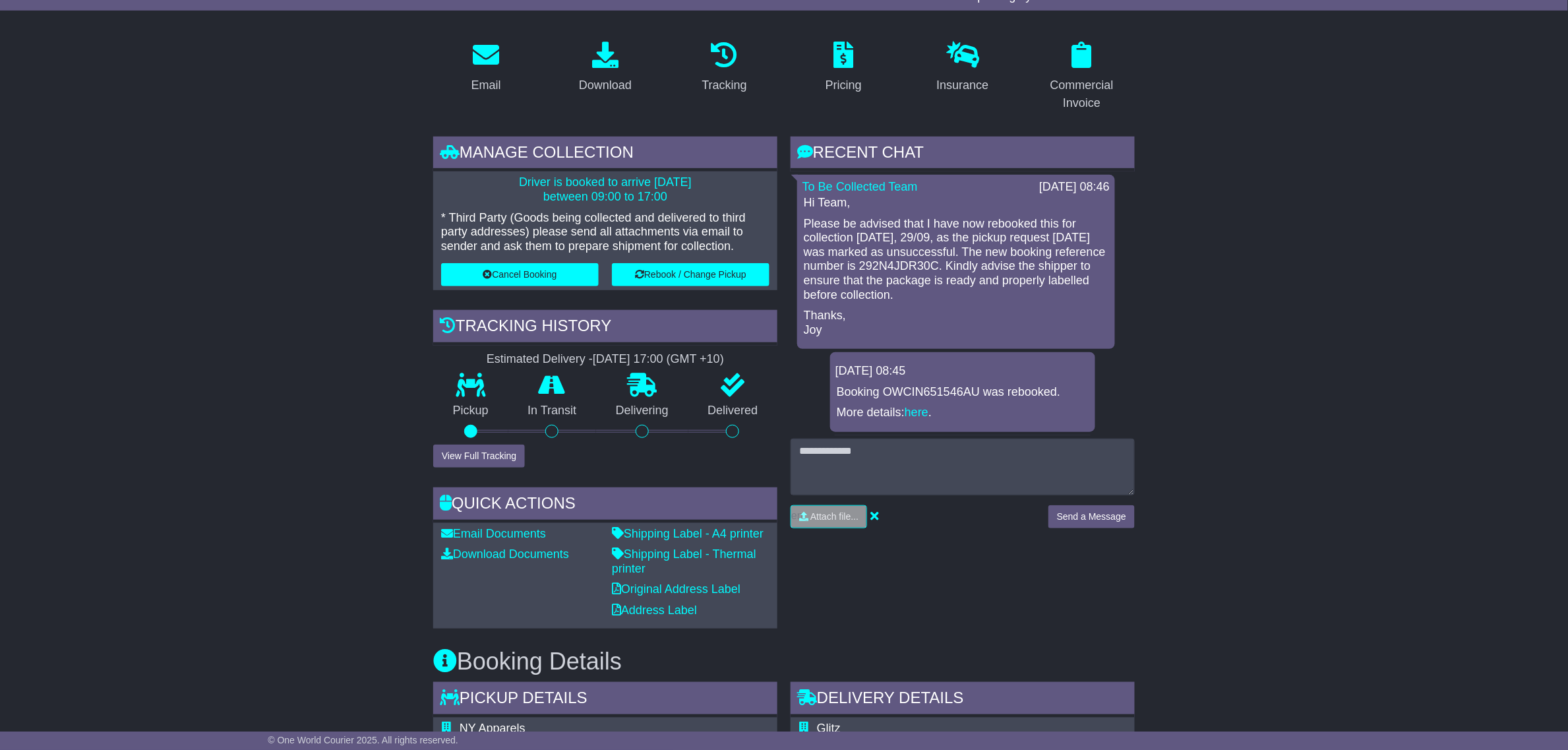
scroll to position [130, 0]
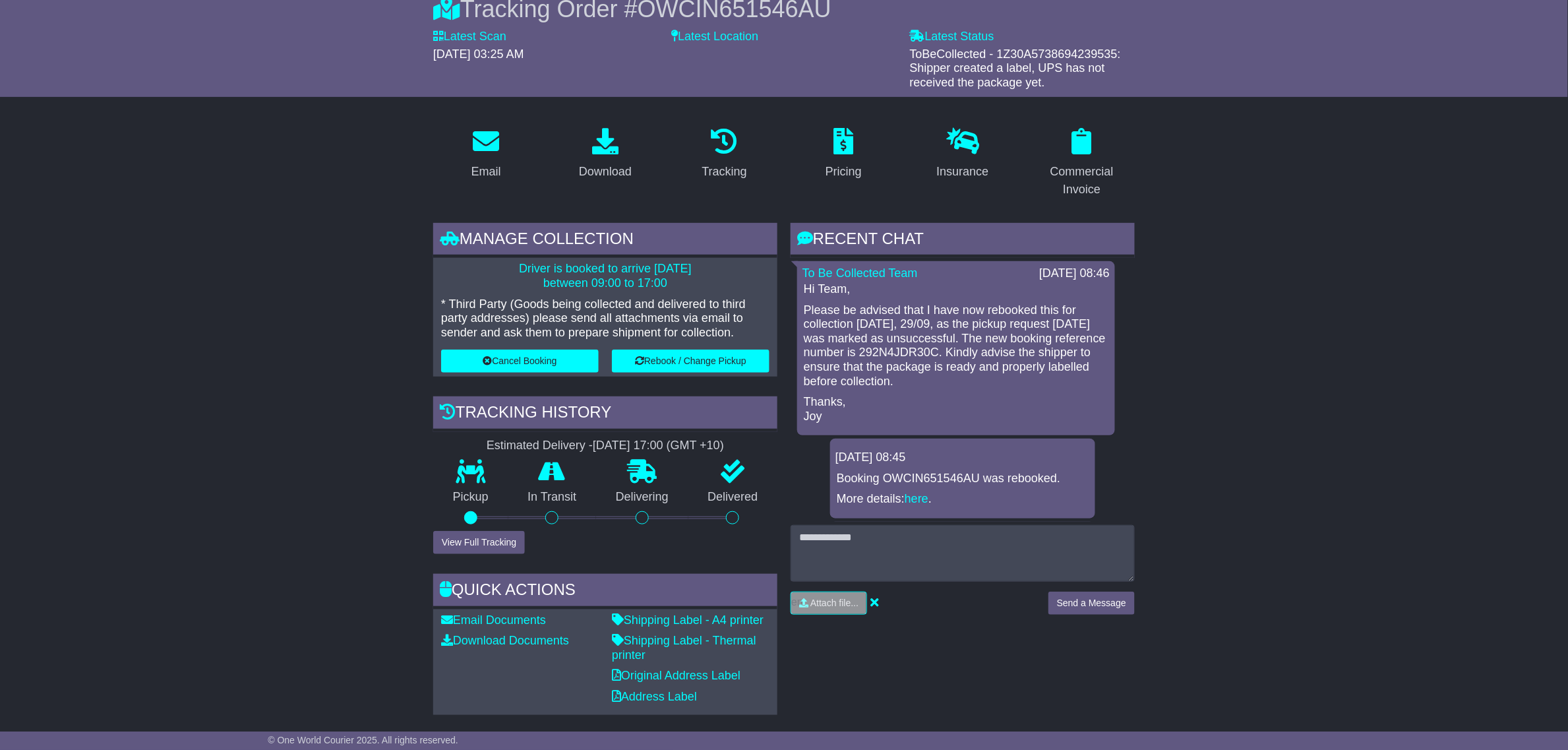
drag, startPoint x: 256, startPoint y: 390, endPoint x: 364, endPoint y: 383, distance: 108.2
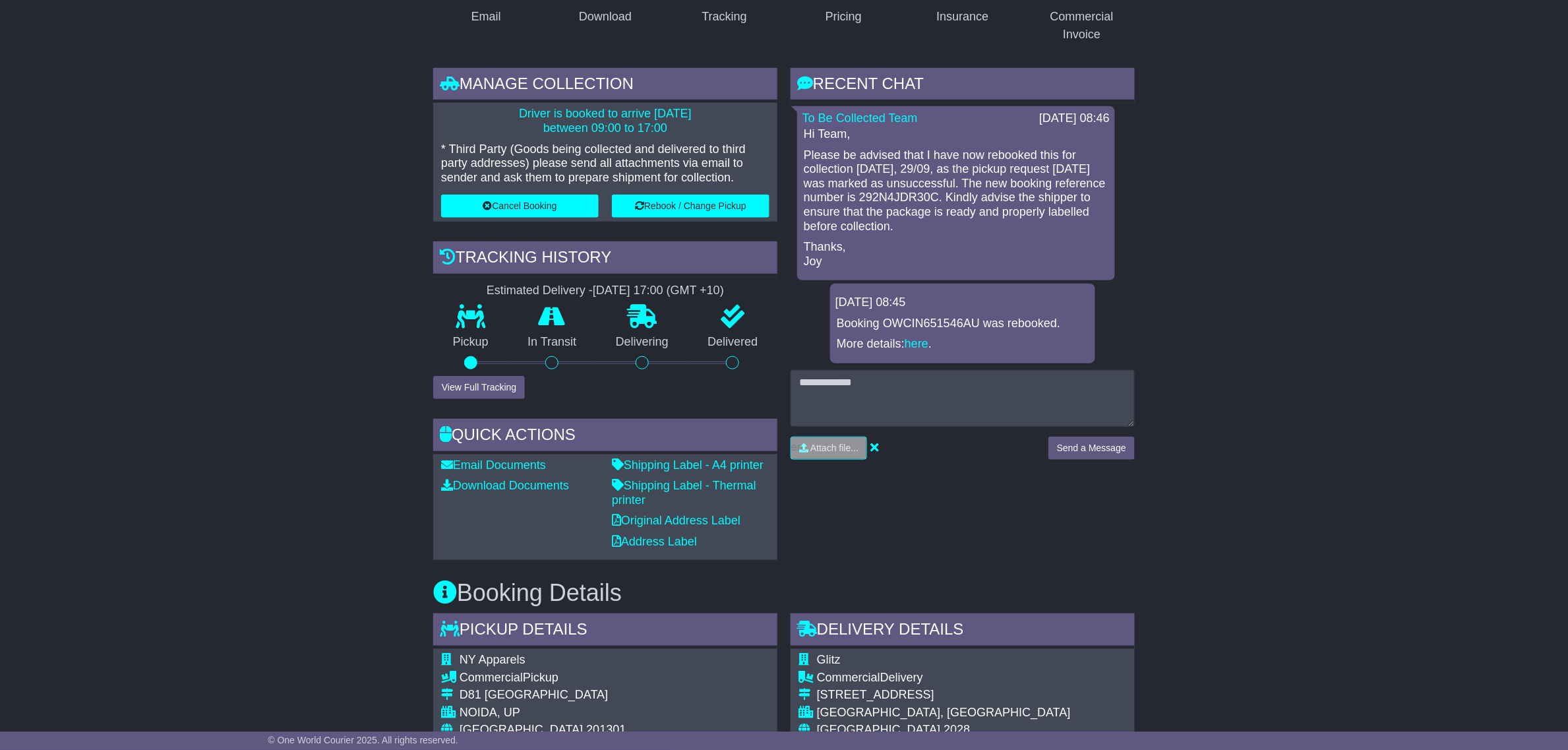
scroll to position [295, 0]
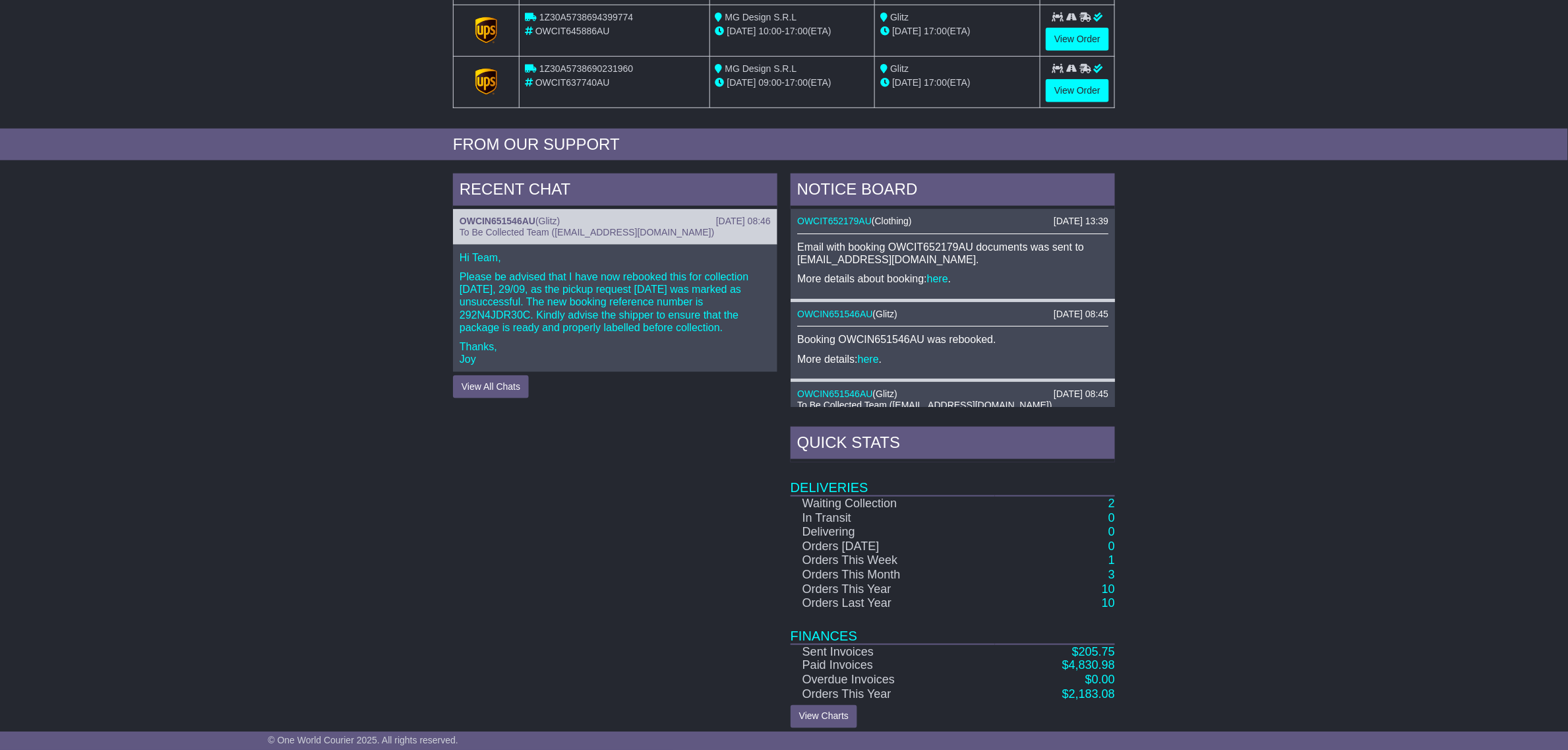
scroll to position [403, 0]
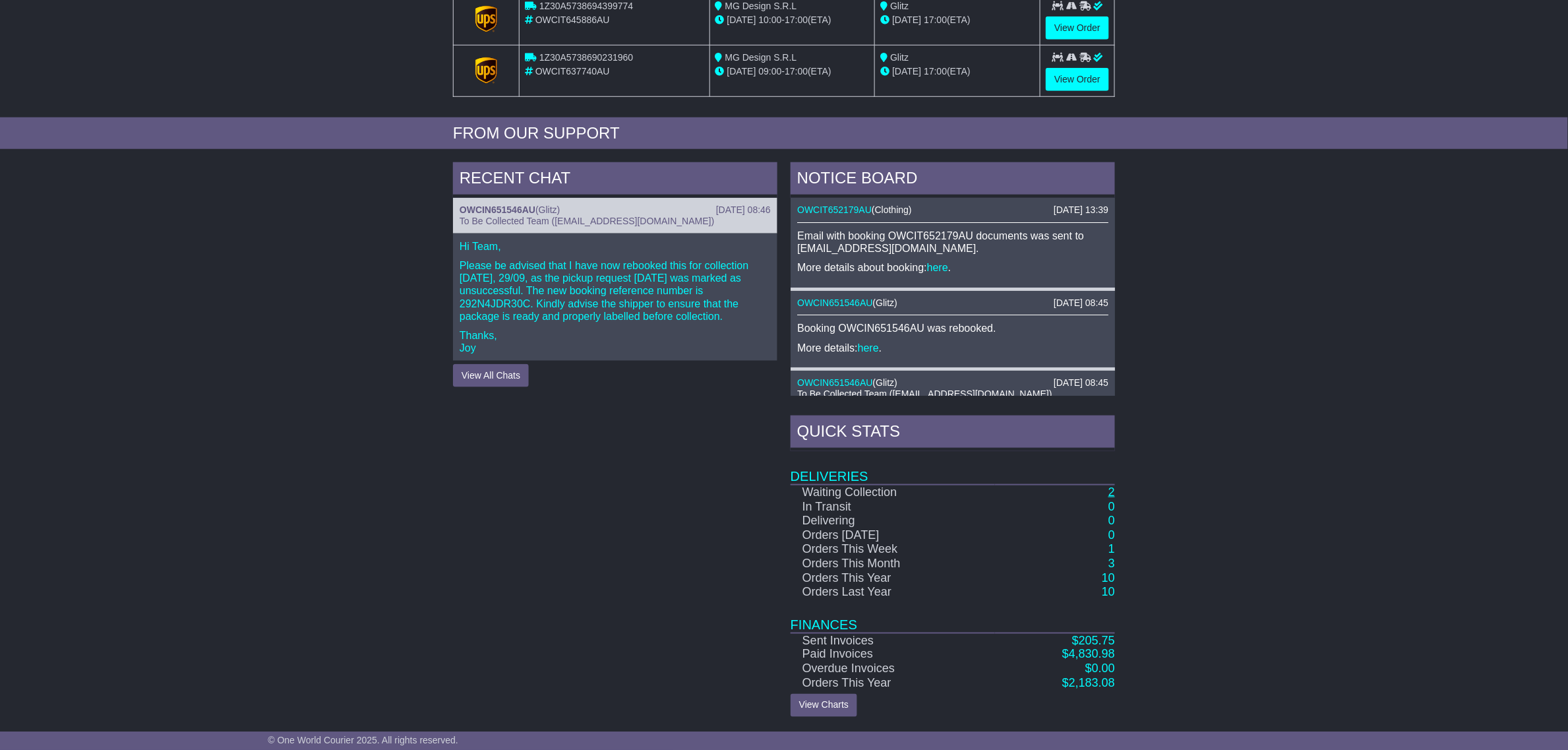
drag, startPoint x: 1099, startPoint y: 490, endPoint x: 1109, endPoint y: 495, distance: 11.2
click at [1099, 490] on td "2" at bounding box center [1055, 492] width 120 height 15
click at [1111, 495] on link "2" at bounding box center [1112, 492] width 7 height 13
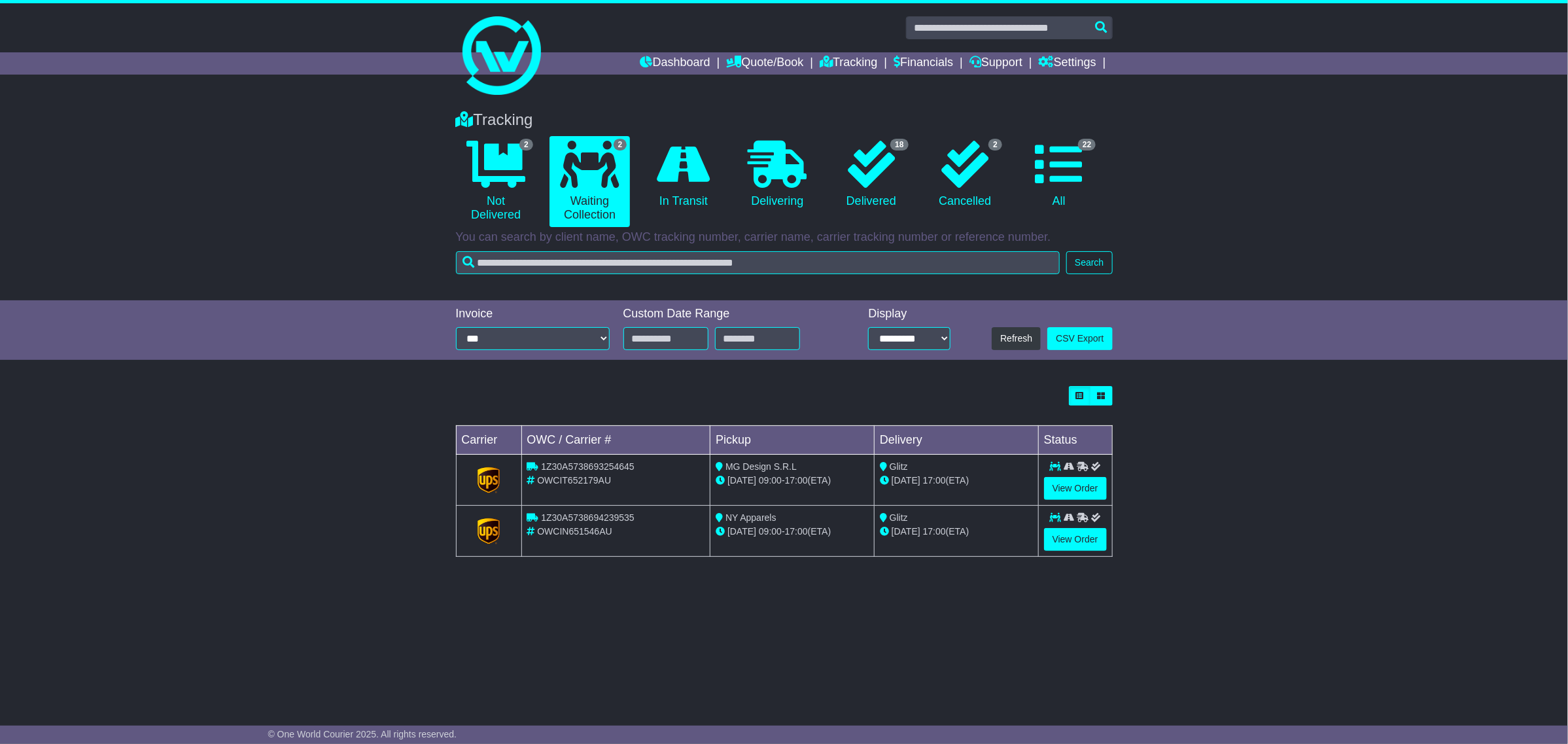
click at [1042, 537] on td "View Order" at bounding box center [1075, 531] width 74 height 51
click at [1045, 542] on link "View Order" at bounding box center [1075, 540] width 63 height 23
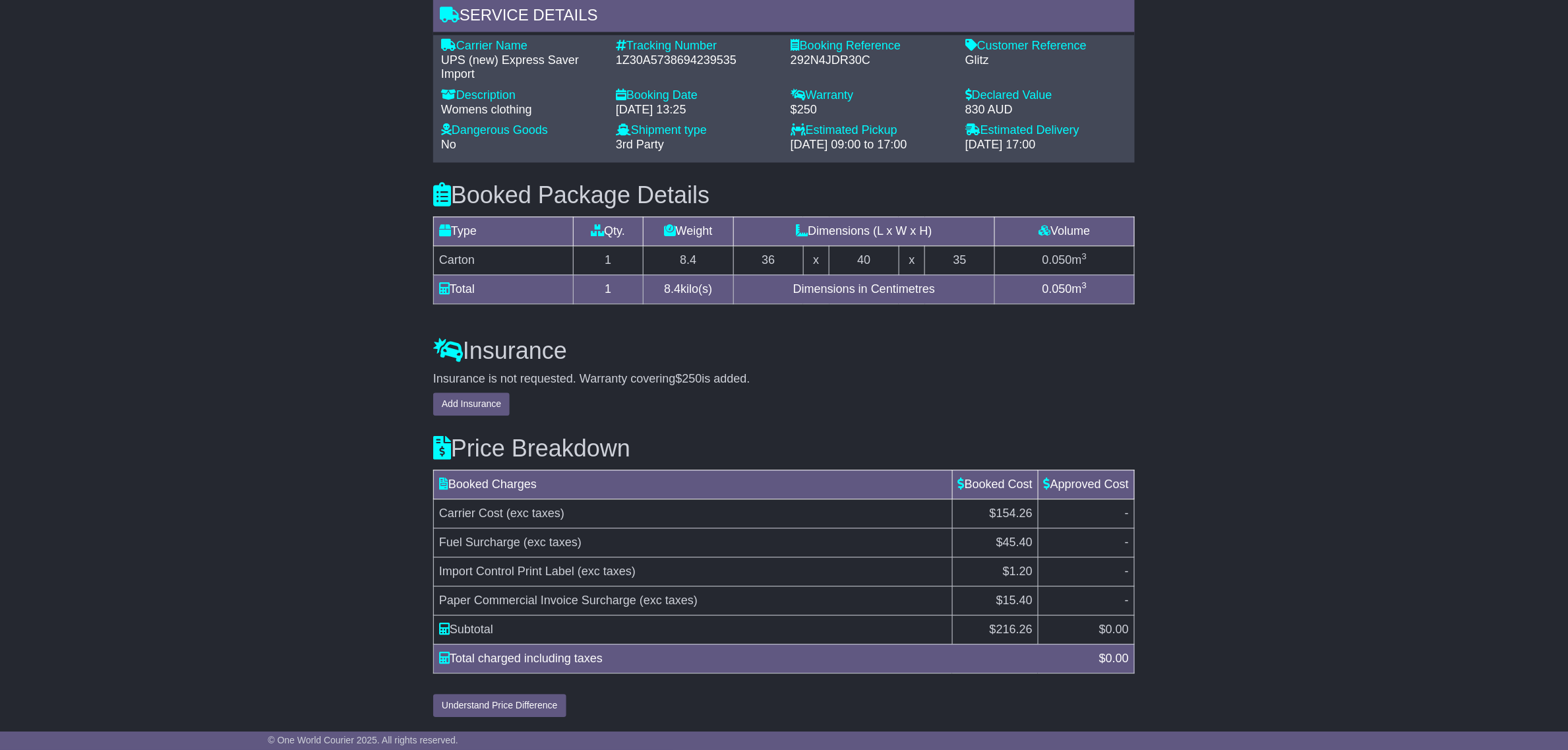
scroll to position [1119, 0]
drag, startPoint x: 1089, startPoint y: 615, endPoint x: 955, endPoint y: 566, distance: 142.7
click at [994, 585] on tbody "Carrier Cost (exc taxes) $154.26 - Fuel Surcharge (exc taxes) $45.40 - Import C…" at bounding box center [784, 571] width 701 height 145
click at [954, 565] on td "$1.20" at bounding box center [995, 571] width 86 height 29
drag, startPoint x: 1026, startPoint y: 538, endPoint x: 1040, endPoint y: 552, distance: 19.8
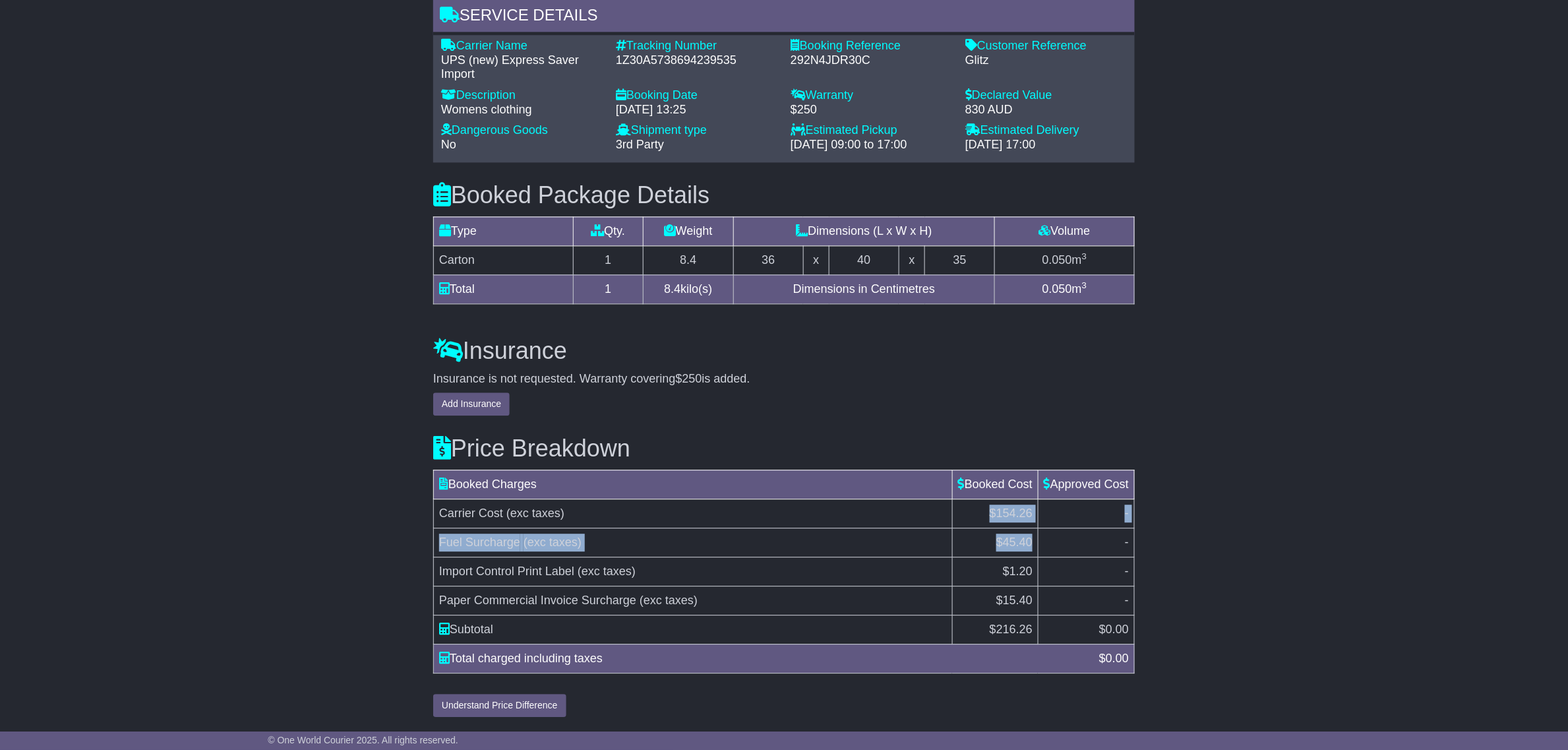
click at [1040, 552] on tbody "Carrier Cost (exc taxes) $154.26 - Fuel Surcharge (exc taxes) $45.40 - Import C…" at bounding box center [784, 571] width 701 height 145
click at [1046, 561] on td "-" at bounding box center [1086, 571] width 96 height 29
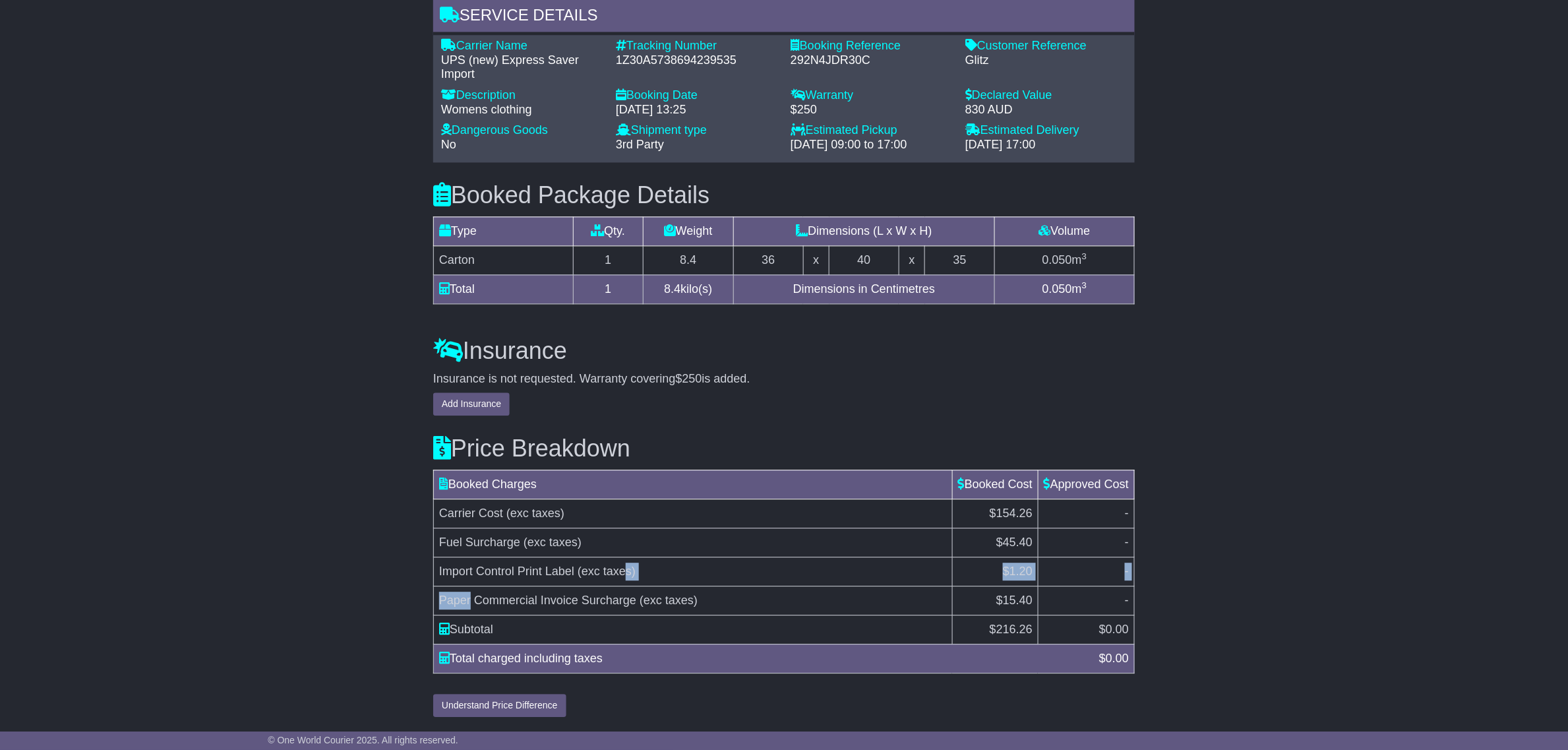
drag, startPoint x: 470, startPoint y: 589, endPoint x: 632, endPoint y: 572, distance: 162.9
click at [630, 573] on tbody "Carrier Cost (exc taxes) $154.26 - Fuel Surcharge (exc taxes) $45.40 - Import C…" at bounding box center [784, 571] width 701 height 145
click at [634, 571] on span "(exc taxes)" at bounding box center [606, 571] width 58 height 13
drag, startPoint x: 796, startPoint y: 600, endPoint x: 558, endPoint y: 567, distance: 240.3
click at [572, 569] on tbody "Carrier Cost (exc taxes) $154.26 - Fuel Surcharge (exc taxes) $45.40 - Import C…" at bounding box center [784, 571] width 701 height 145
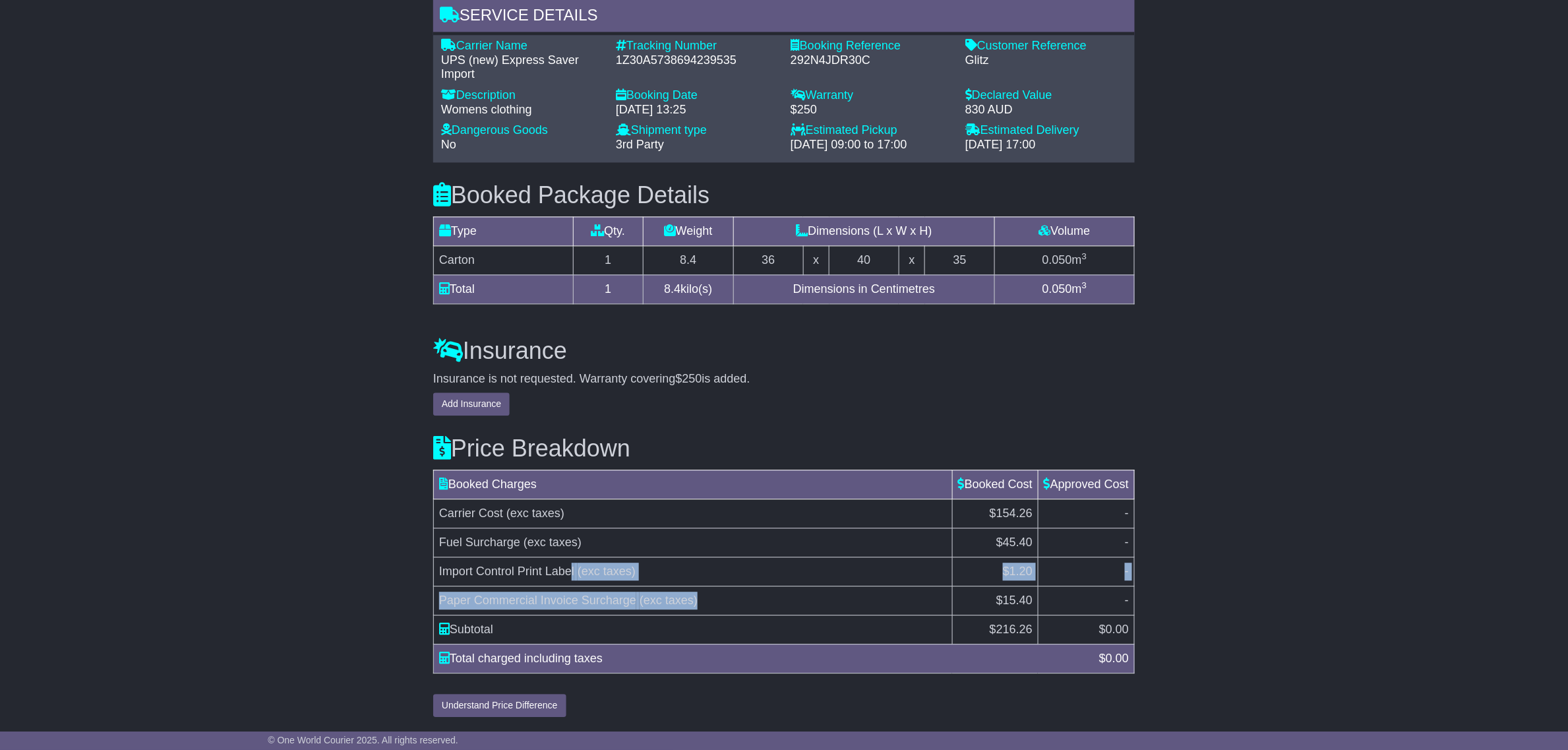
click at [684, 579] on td "Import Control Print Label (exc taxes)" at bounding box center [693, 571] width 519 height 29
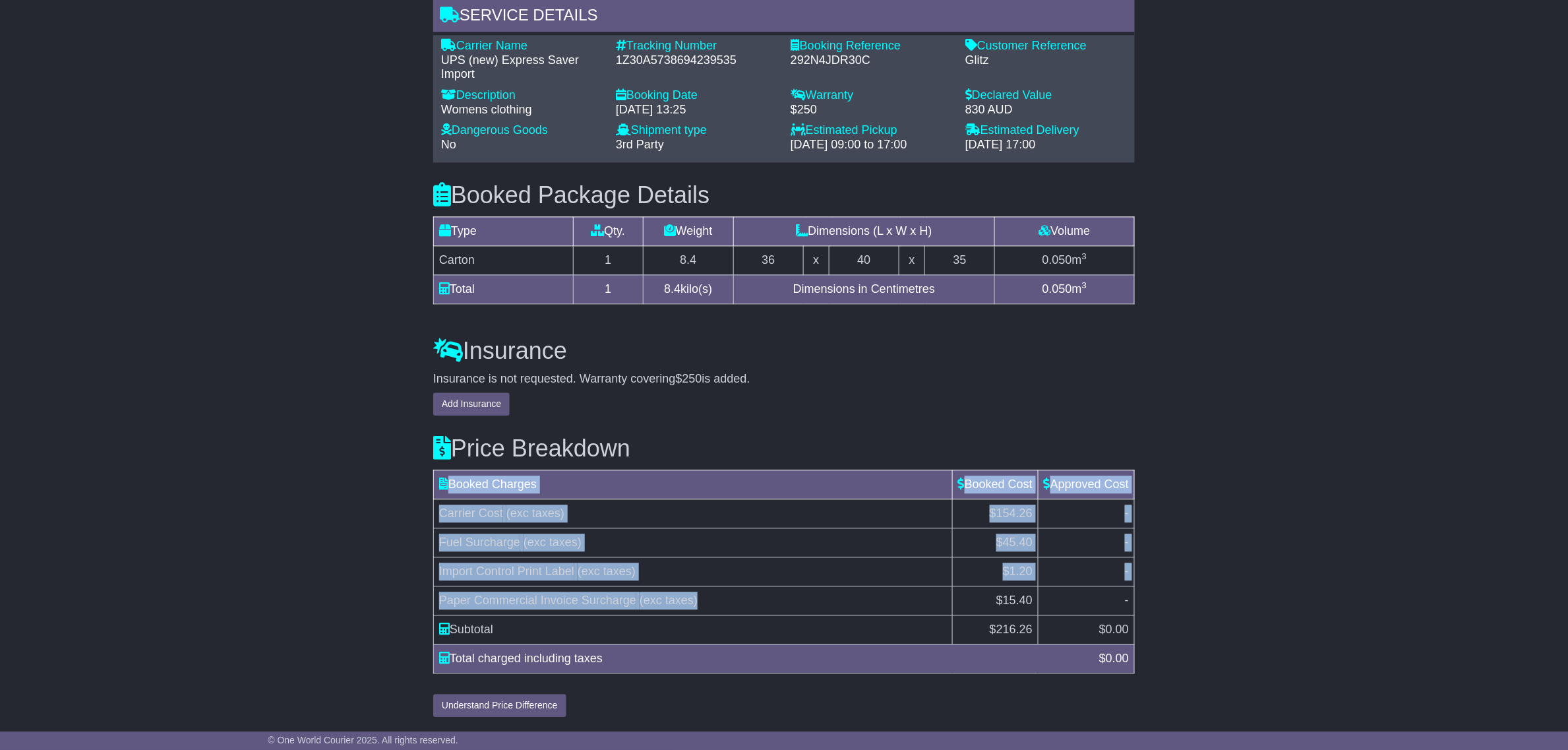
drag, startPoint x: 752, startPoint y: 605, endPoint x: 417, endPoint y: 490, distance: 354.2
click at [466, 565] on span "Import Control Print Label" at bounding box center [506, 571] width 135 height 13
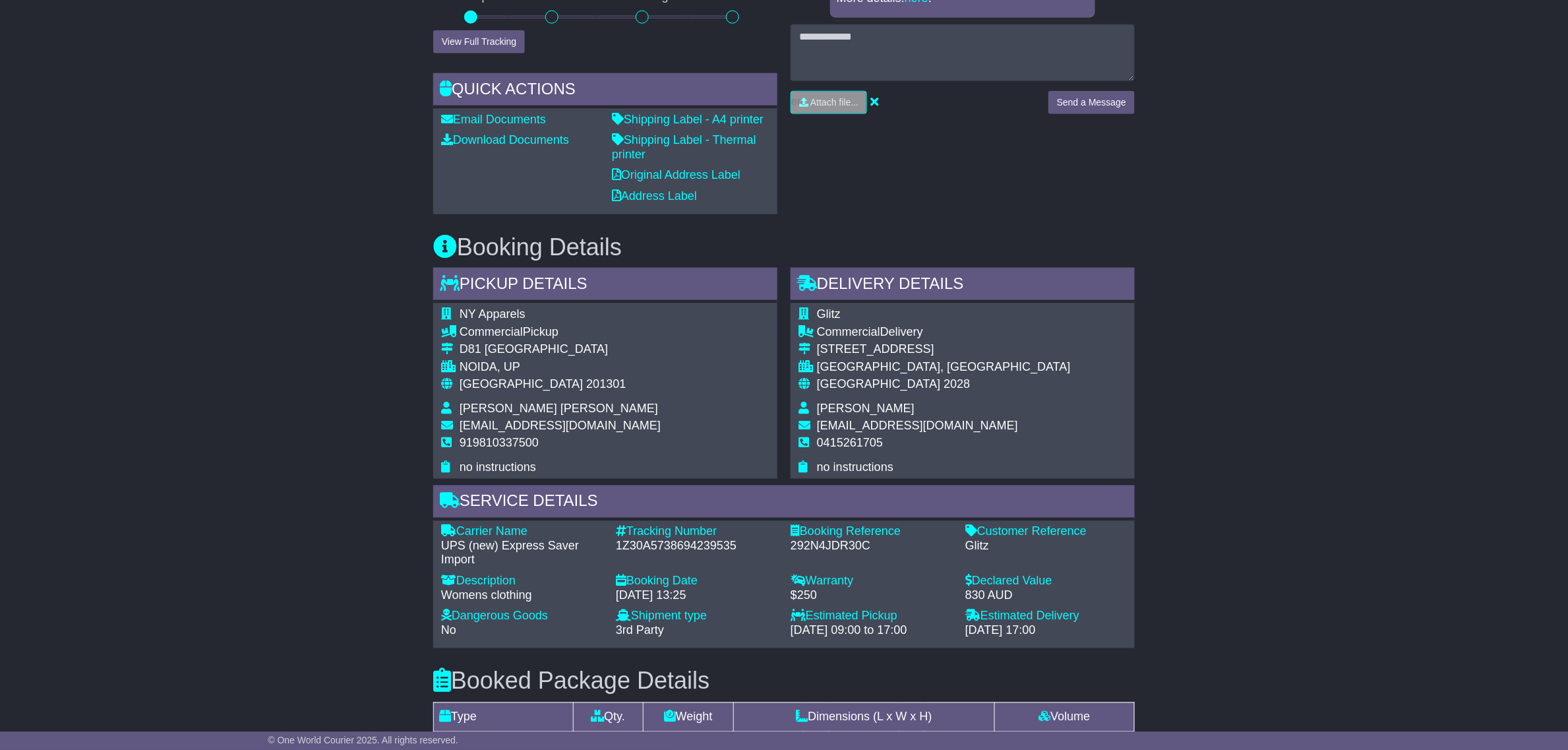
scroll to position [625, 0]
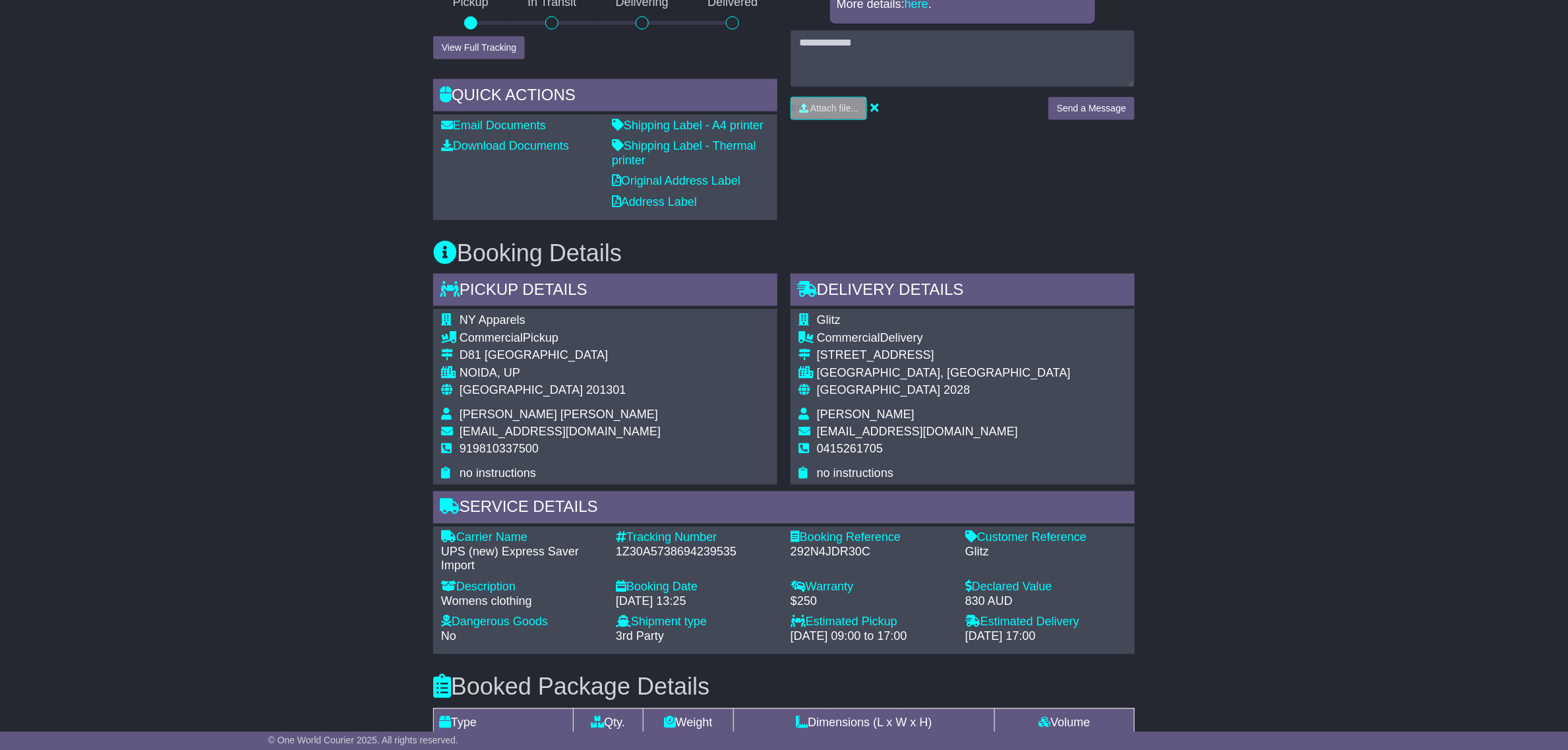
click at [1251, 487] on div "Email Download Tracking Pricing Insurance" at bounding box center [784, 419] width 1568 height 1594
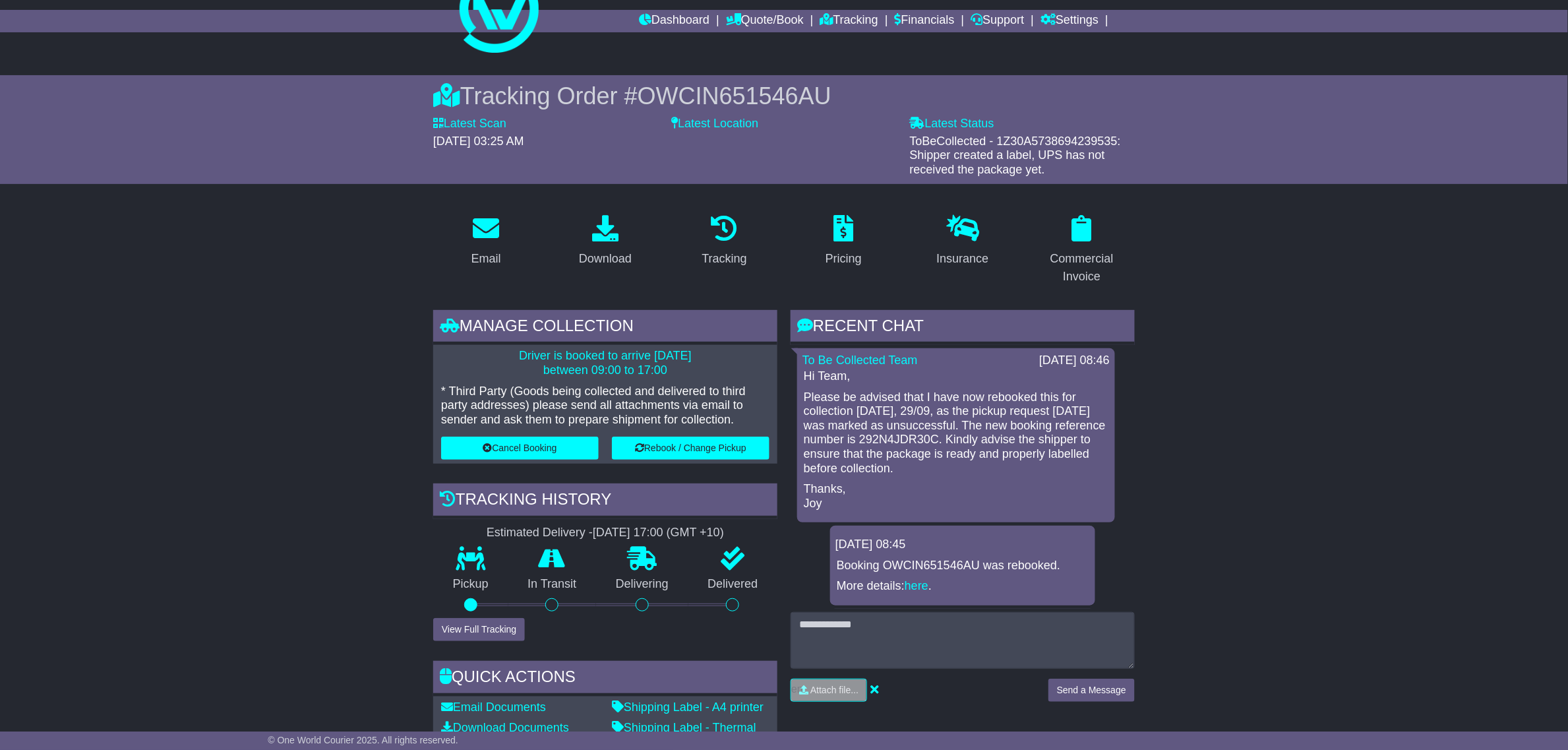
scroll to position [0, 0]
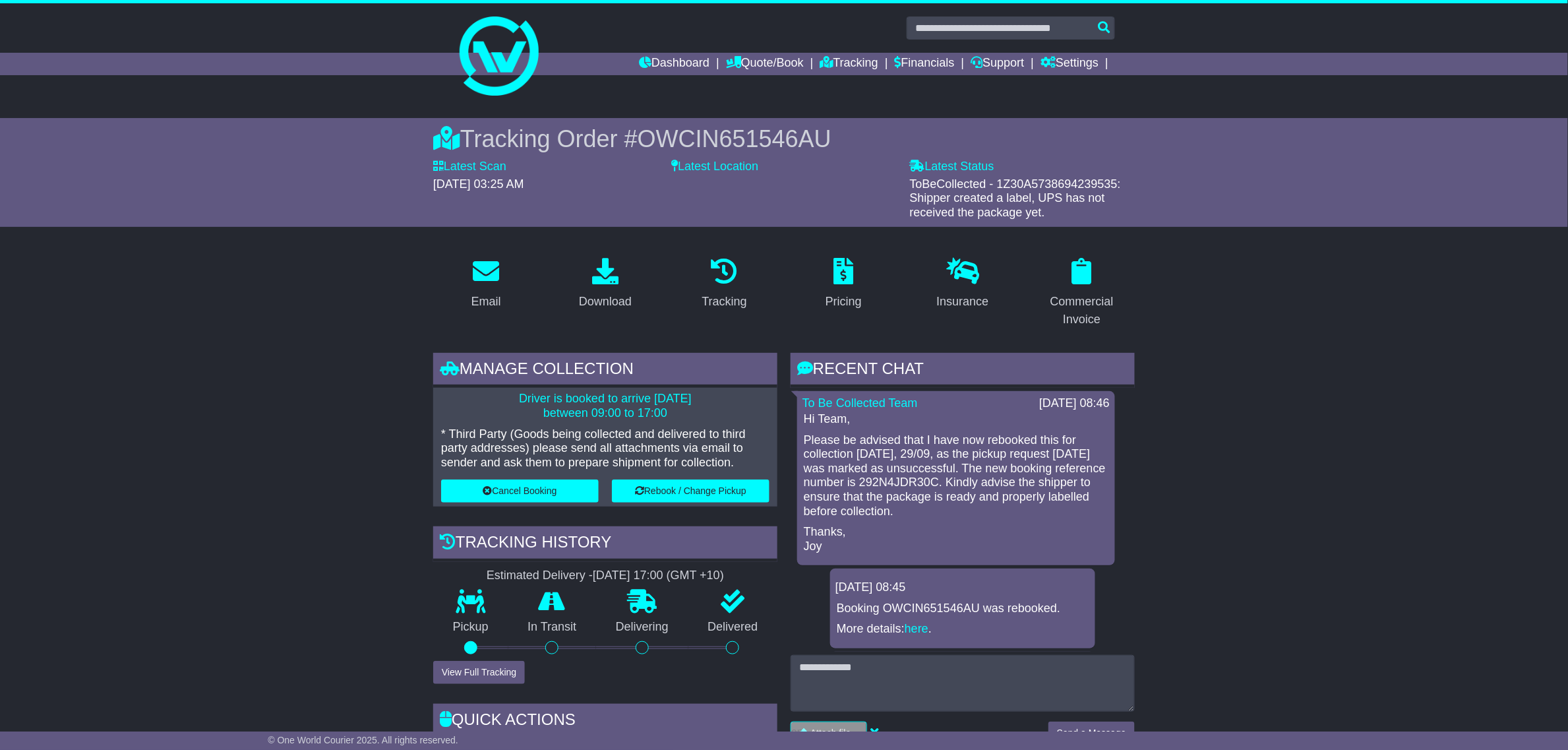
click at [729, 119] on div "Tracking Order # OWCIN651546AU Latest Scan 26 September 2025 - 03:25 AM Latest …" at bounding box center [784, 172] width 675 height 109
click at [729, 121] on div "Tracking Order # OWCIN651546AU Latest Scan 26 September 2025 - 03:25 AM Latest …" at bounding box center [784, 172] width 675 height 109
click at [735, 137] on span "OWCIN651546AU" at bounding box center [734, 139] width 194 height 27
copy span "OWCIN651546AU"
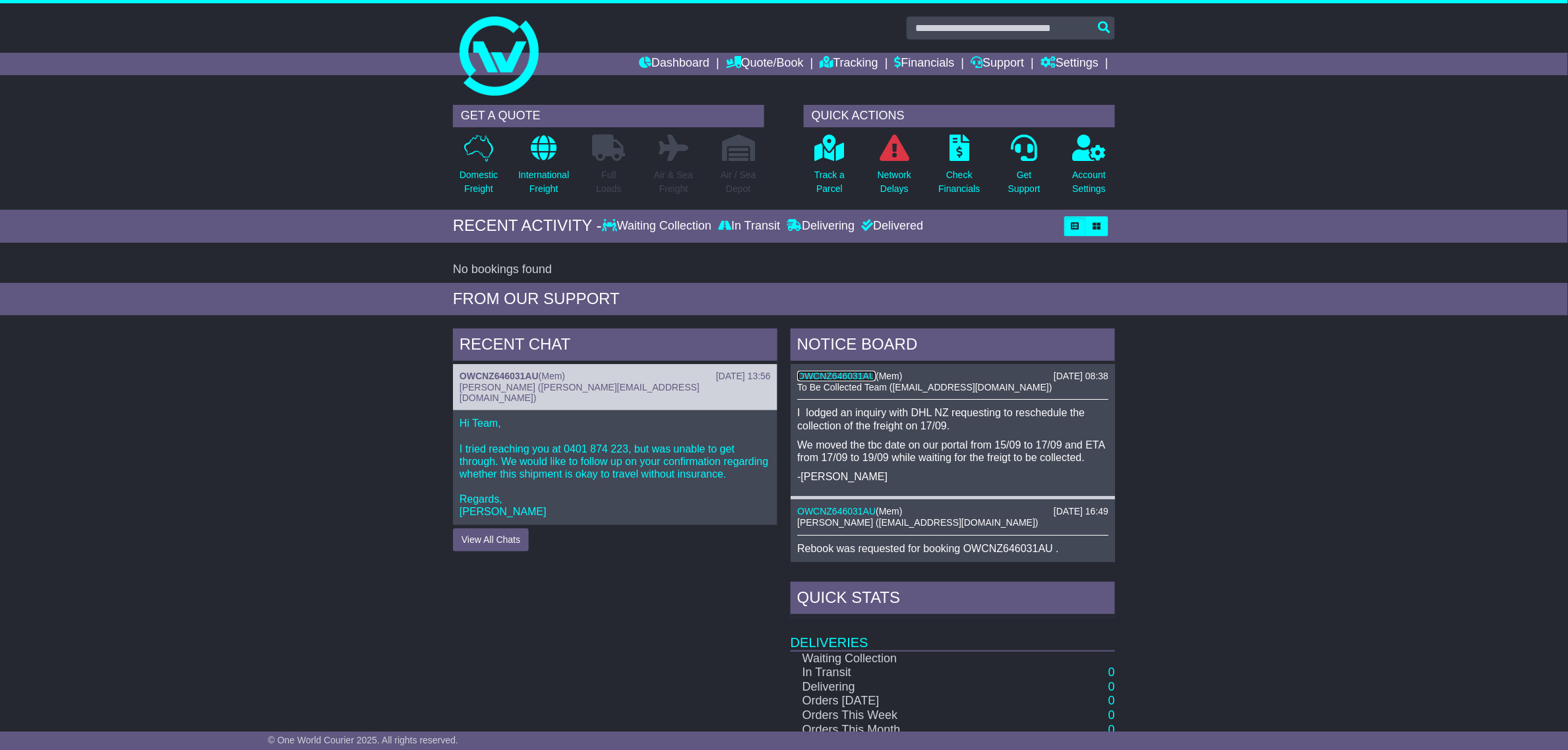
click at [850, 380] on link "OWCNZ646031AU" at bounding box center [836, 376] width 79 height 11
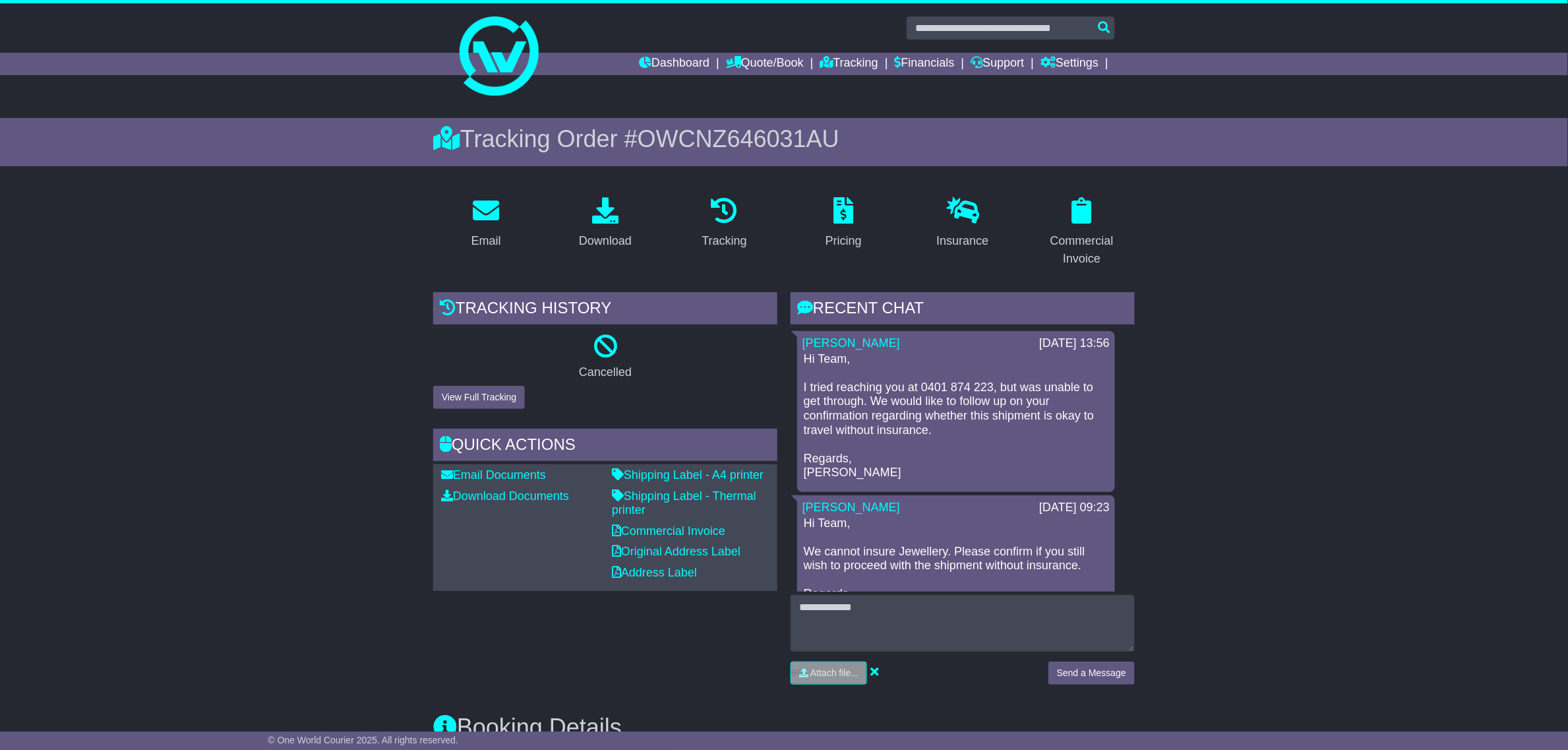
click at [820, 137] on span "OWCNZ646031AU" at bounding box center [738, 139] width 202 height 27
copy span "OWCNZ646031AU"
